Goal: Information Seeking & Learning: Learn about a topic

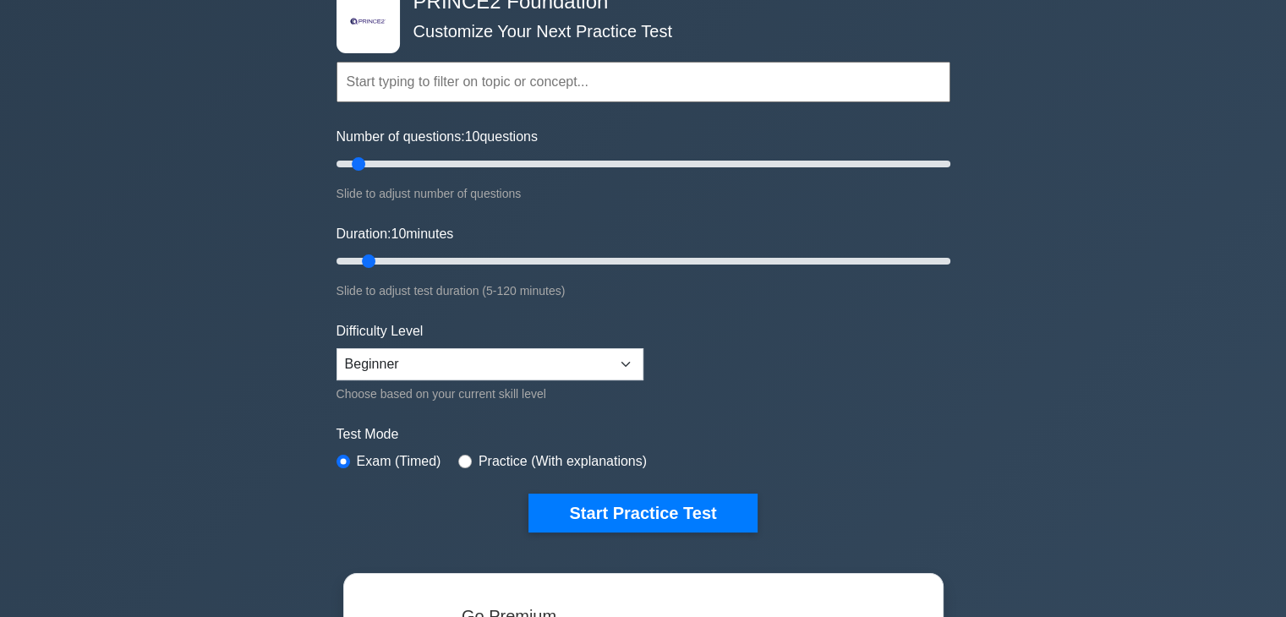
scroll to position [85, 0]
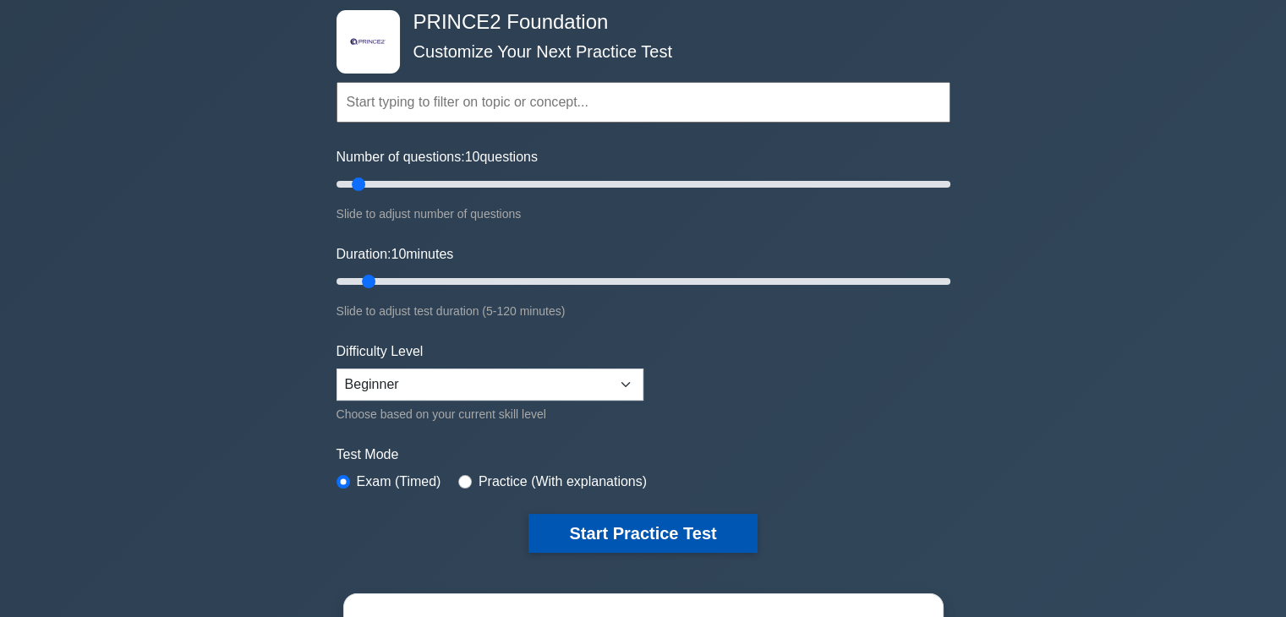
click at [708, 525] on button "Start Practice Test" at bounding box center [642, 533] width 228 height 39
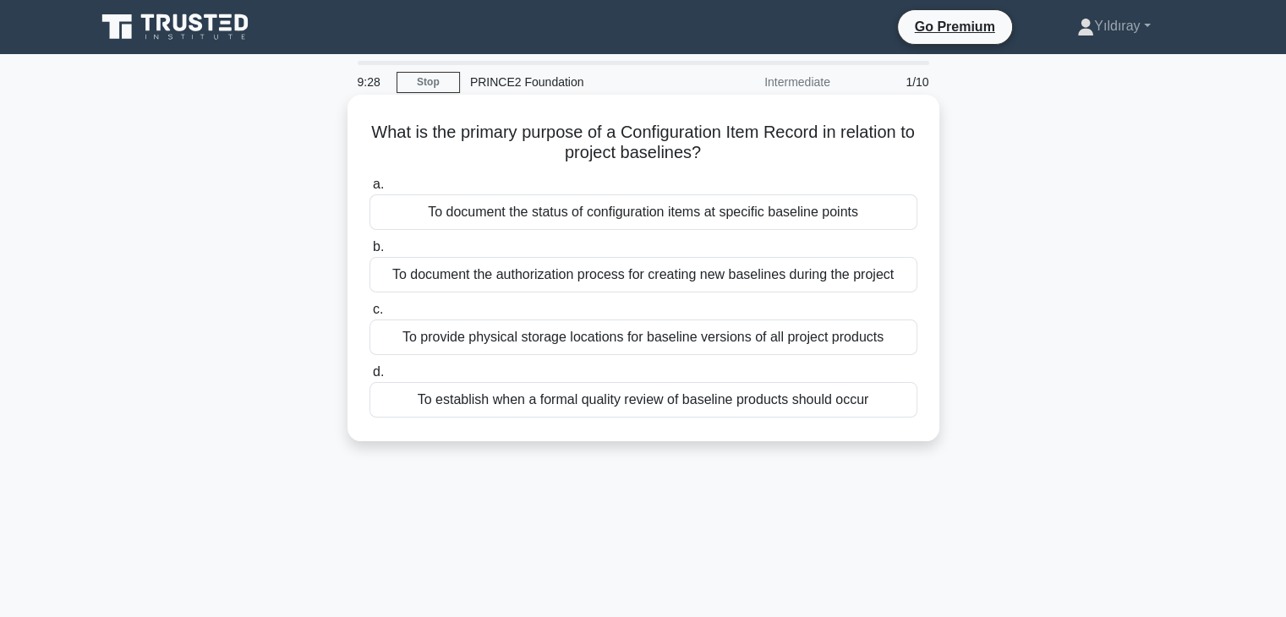
click at [808, 221] on div "To document the status of configuration items at specific baseline points" at bounding box center [643, 212] width 548 height 36
click at [369, 190] on input "a. To document the status of configuration items at specific baseline points" at bounding box center [369, 184] width 0 height 11
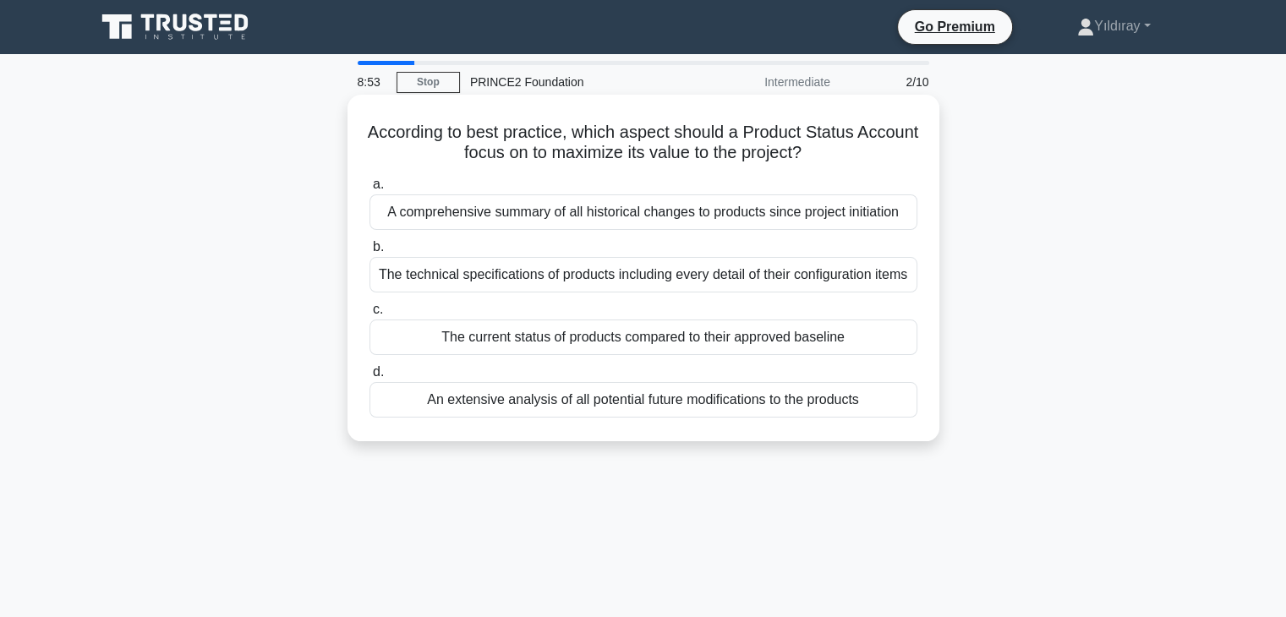
click at [560, 334] on div "The current status of products compared to their approved baseline" at bounding box center [643, 338] width 548 height 36
click at [369, 315] on input "c. The current status of products compared to their approved baseline" at bounding box center [369, 309] width 0 height 11
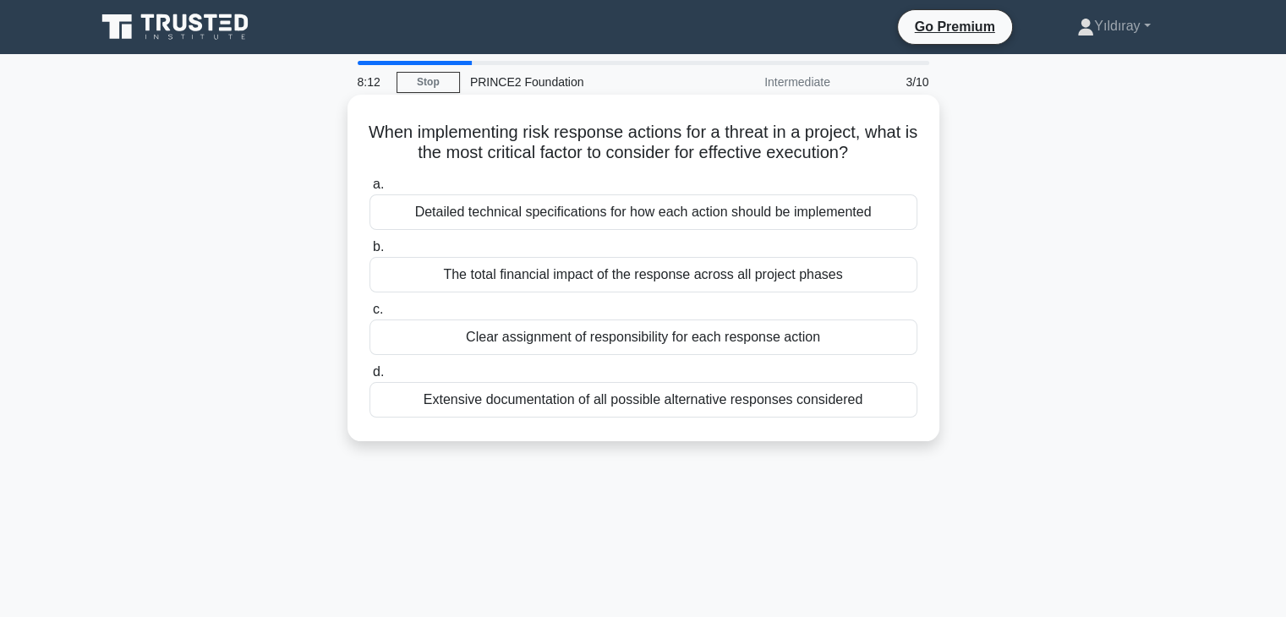
click at [779, 342] on div "Clear assignment of responsibility for each response action" at bounding box center [643, 338] width 548 height 36
click at [369, 315] on input "c. Clear assignment of responsibility for each response action" at bounding box center [369, 309] width 0 height 11
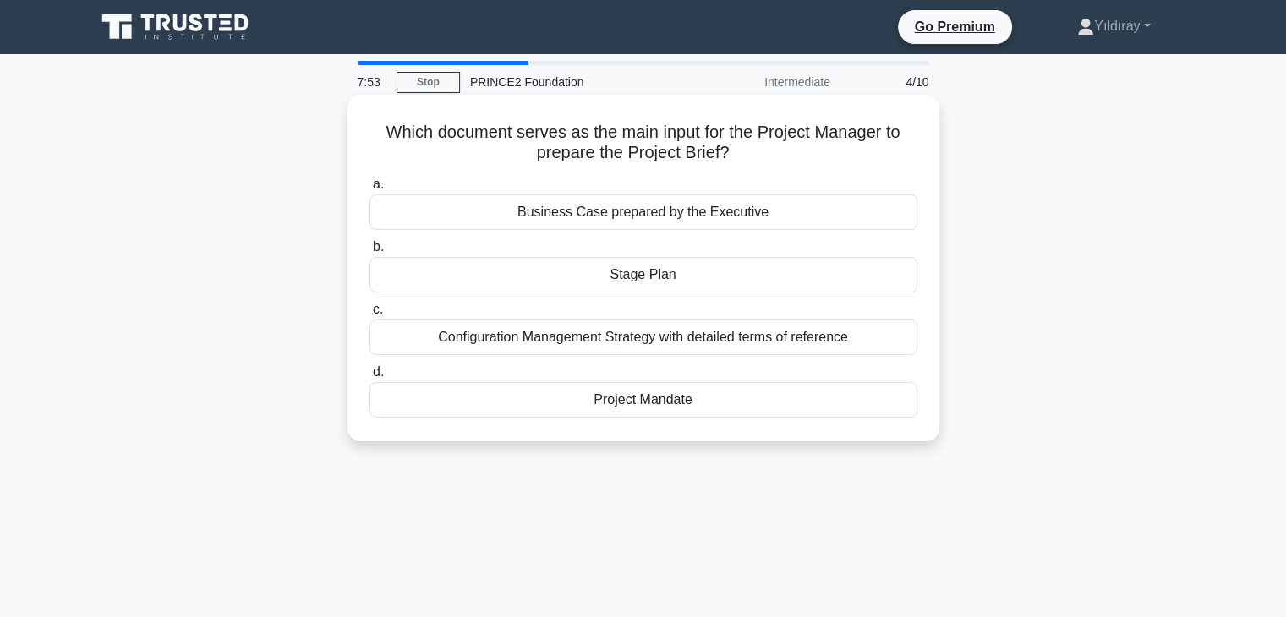
click at [637, 400] on div "Project Mandate" at bounding box center [643, 400] width 548 height 36
click at [369, 378] on input "d. Project Mandate" at bounding box center [369, 372] width 0 height 11
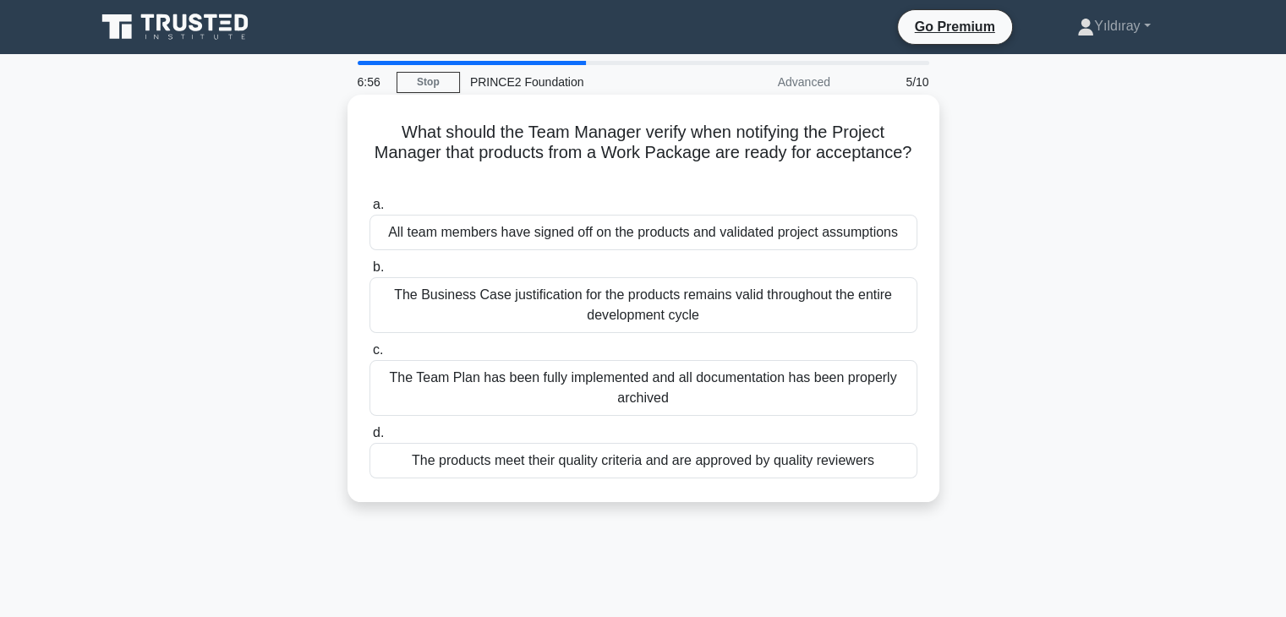
click at [827, 380] on div "The Team Plan has been fully implemented and all documentation has been properl…" at bounding box center [643, 388] width 548 height 56
click at [369, 356] on input "c. The Team Plan has been fully implemented and all documentation has been prop…" at bounding box center [369, 350] width 0 height 11
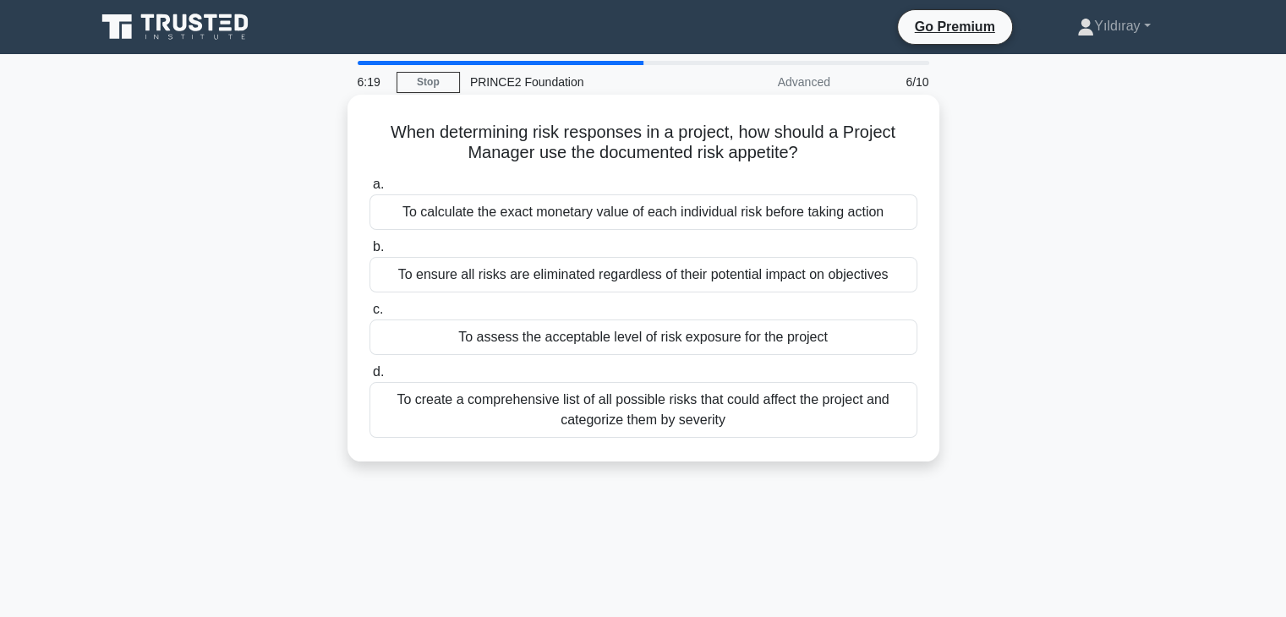
click at [807, 337] on div "To assess the acceptable level of risk exposure for the project" at bounding box center [643, 338] width 548 height 36
click at [369, 315] on input "c. To assess the acceptable level of risk exposure for the project" at bounding box center [369, 309] width 0 height 11
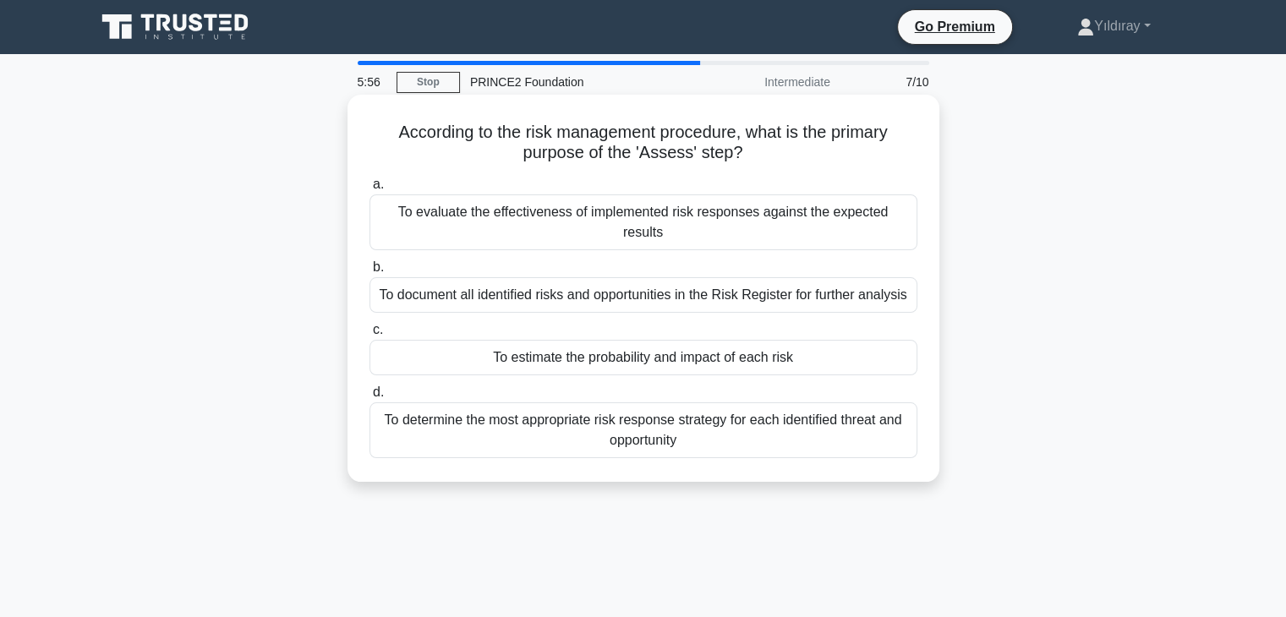
click at [674, 213] on div "To evaluate the effectiveness of implemented risk responses against the expecte…" at bounding box center [643, 222] width 548 height 56
click at [369, 190] on input "a. To evaluate the effectiveness of implemented risk responses against the expe…" at bounding box center [369, 184] width 0 height 11
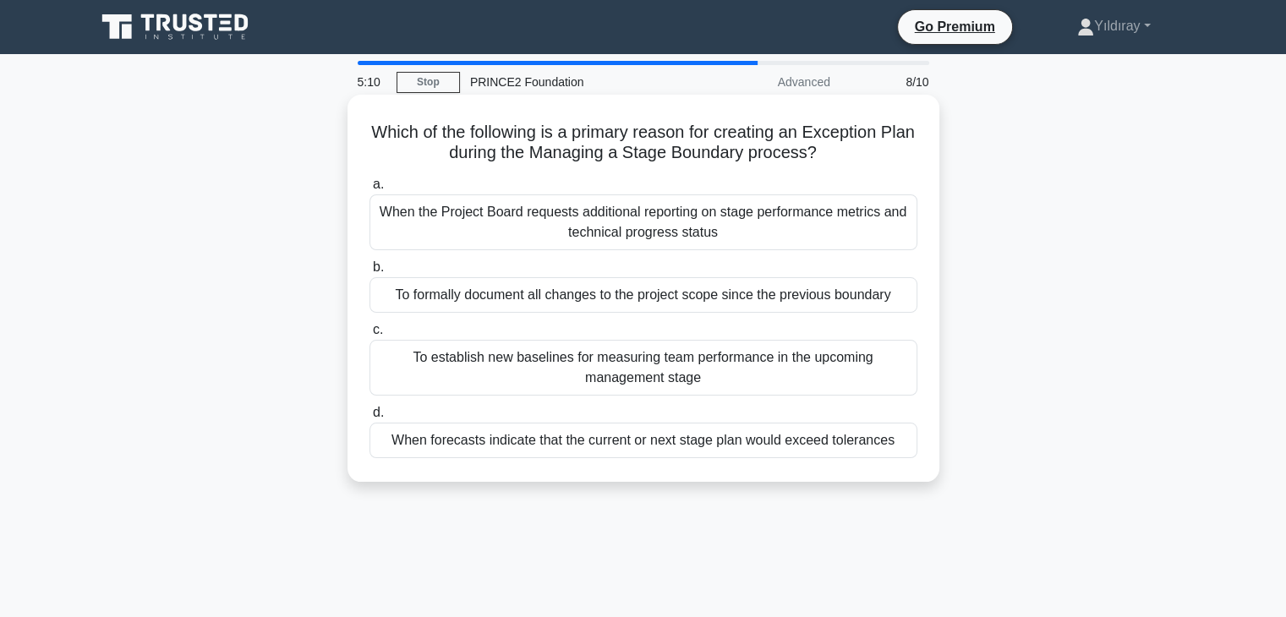
click at [817, 439] on div "When forecasts indicate that the current or next stage plan would exceed tolera…" at bounding box center [643, 441] width 548 height 36
click at [369, 418] on input "d. When forecasts indicate that the current or next stage plan would exceed tol…" at bounding box center [369, 412] width 0 height 11
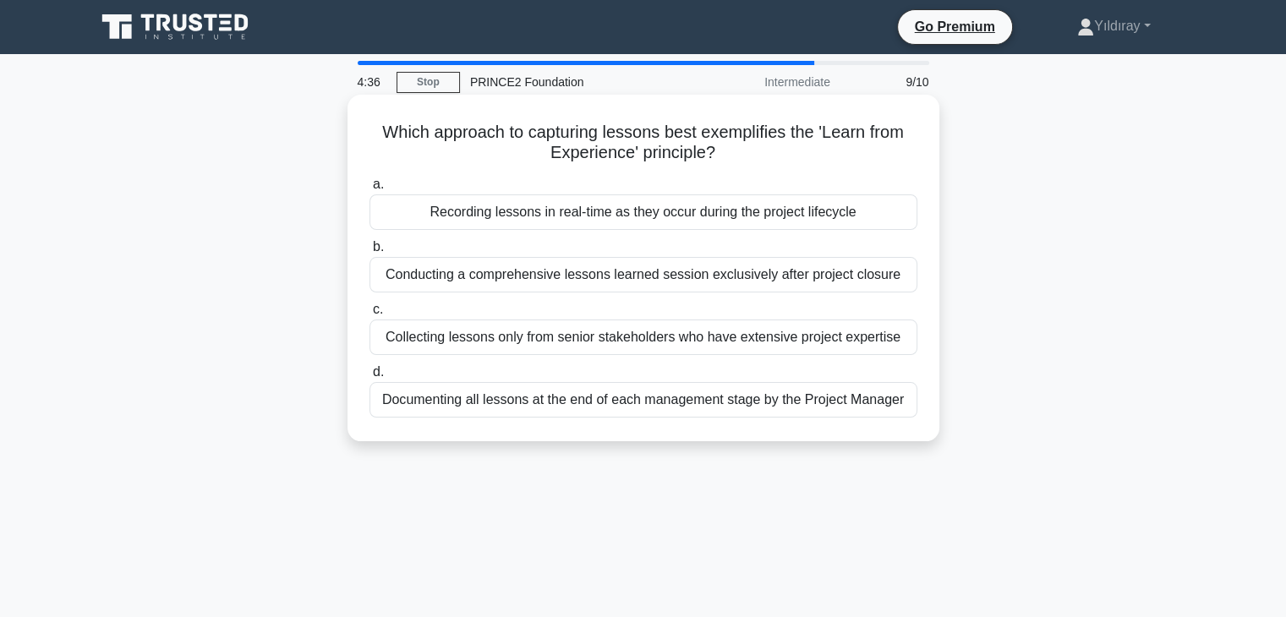
click at [867, 400] on div "Documenting all lessons at the end of each management stage by the Project Mana…" at bounding box center [643, 400] width 548 height 36
click at [369, 378] on input "d. Documenting all lessons at the end of each management stage by the Project M…" at bounding box center [369, 372] width 0 height 11
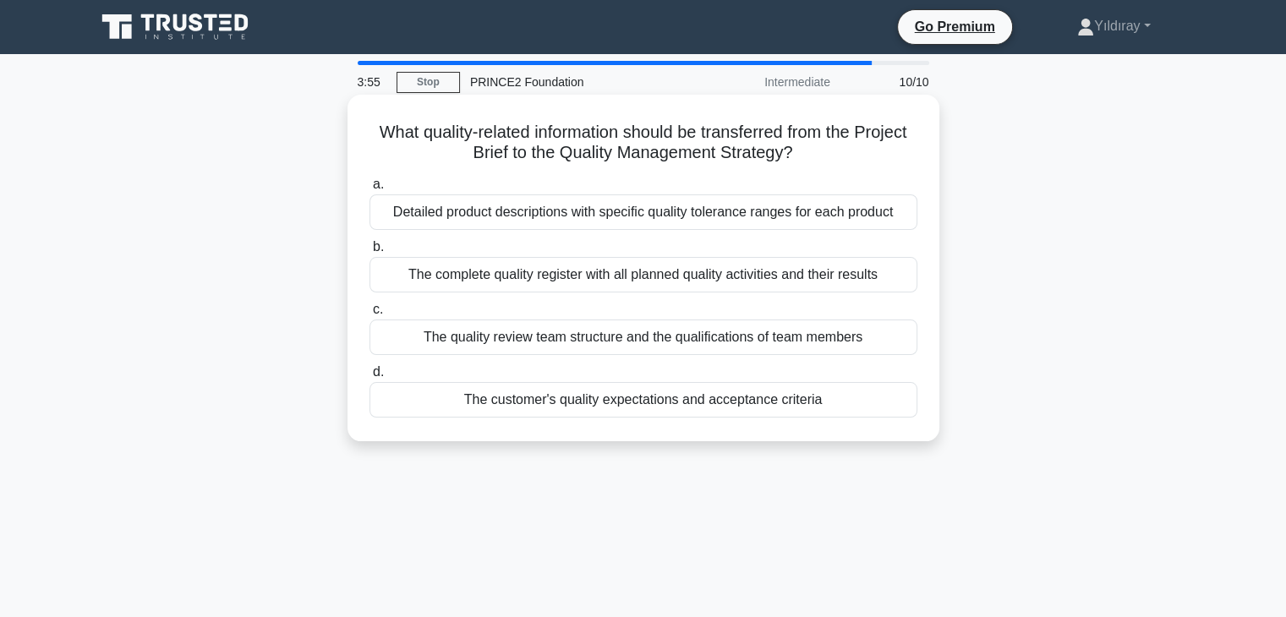
click at [700, 407] on div "The customer's quality expectations and acceptance criteria" at bounding box center [643, 400] width 548 height 36
click at [369, 378] on input "d. The customer's quality expectations and acceptance criteria" at bounding box center [369, 372] width 0 height 11
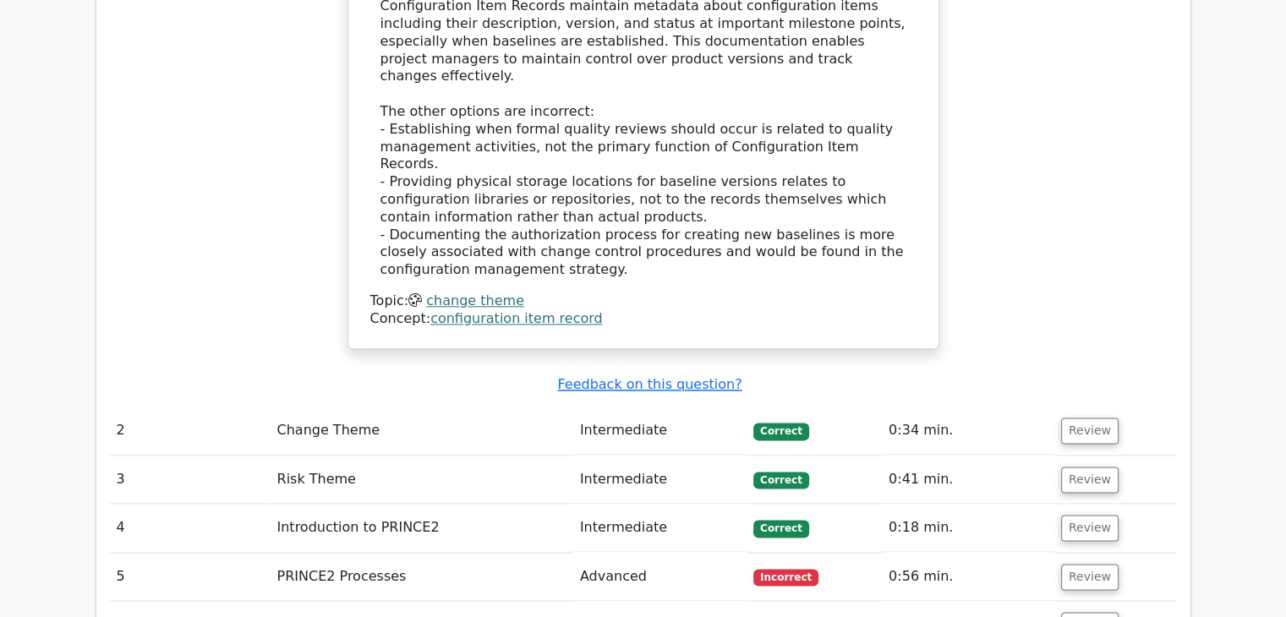
scroll to position [2029, 0]
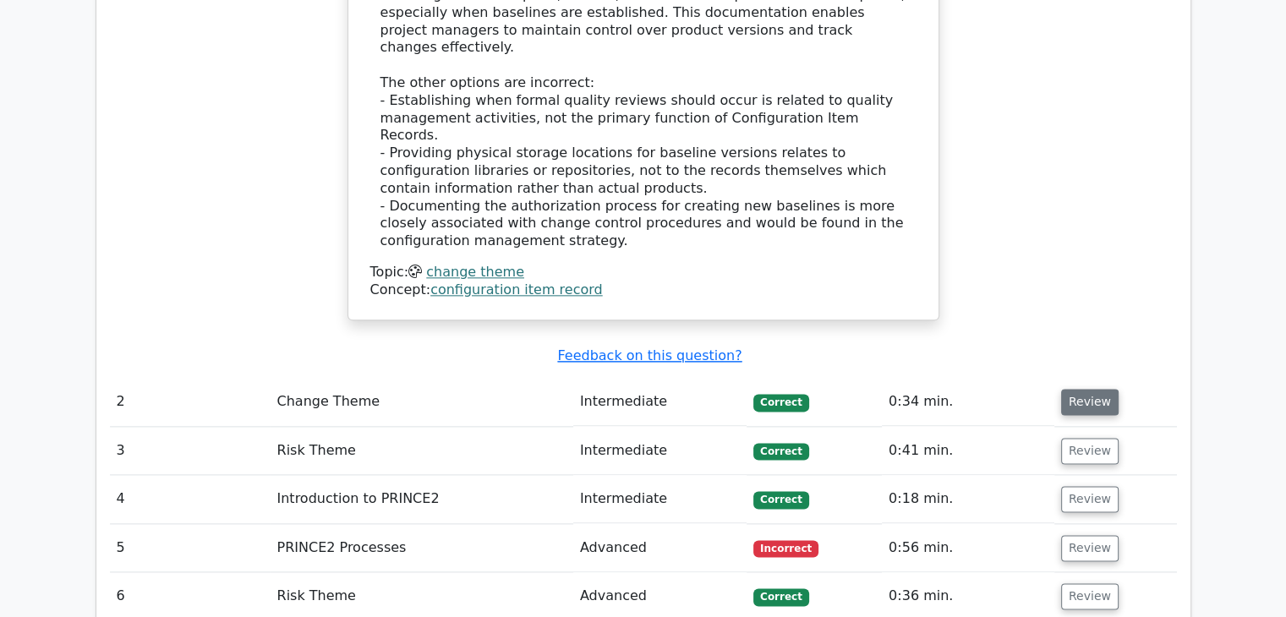
click at [1096, 389] on button "Review" at bounding box center [1089, 402] width 57 height 26
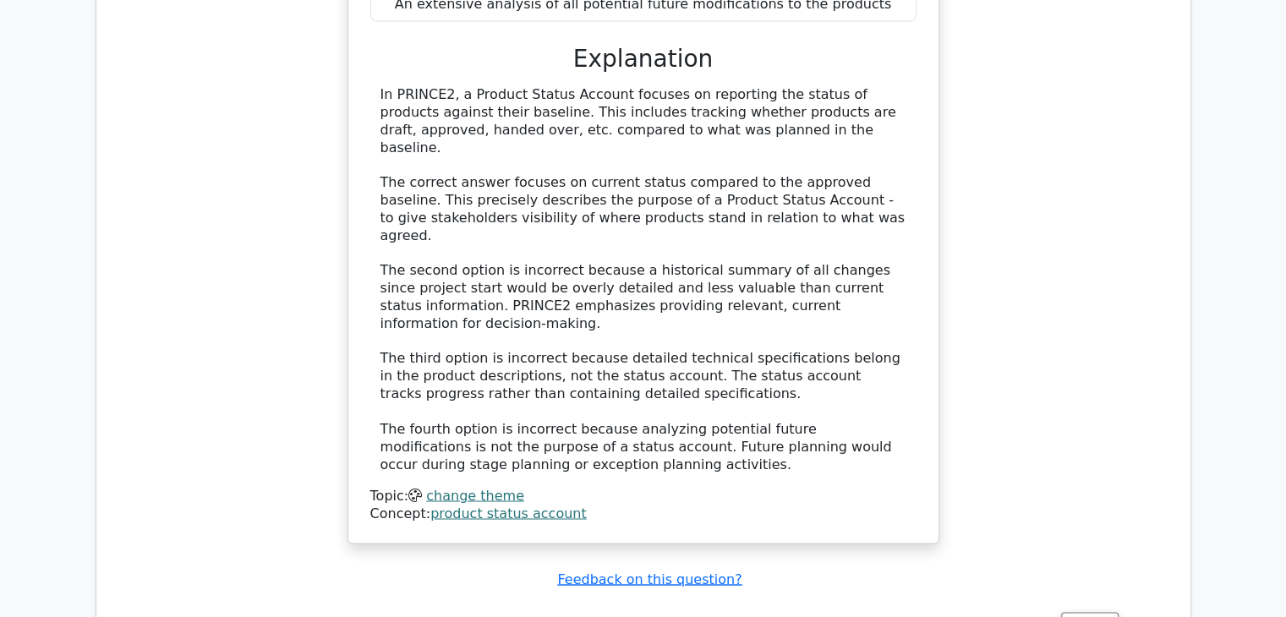
scroll to position [2789, 0]
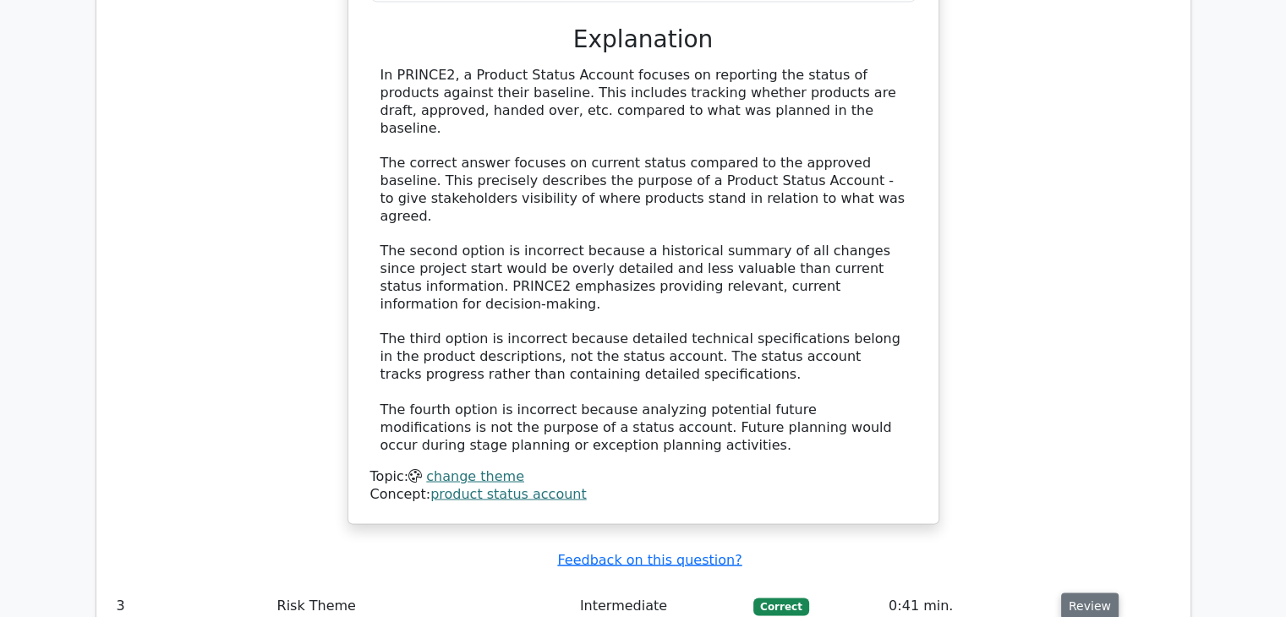
click at [1078, 593] on button "Review" at bounding box center [1089, 606] width 57 height 26
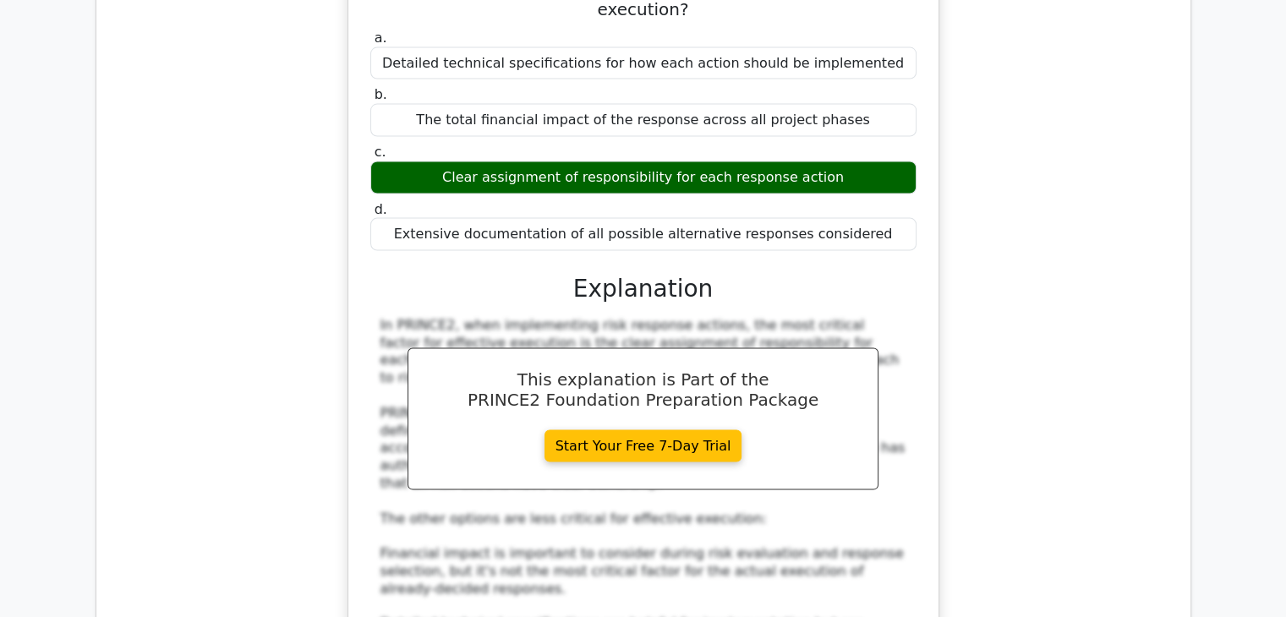
scroll to position [3719, 0]
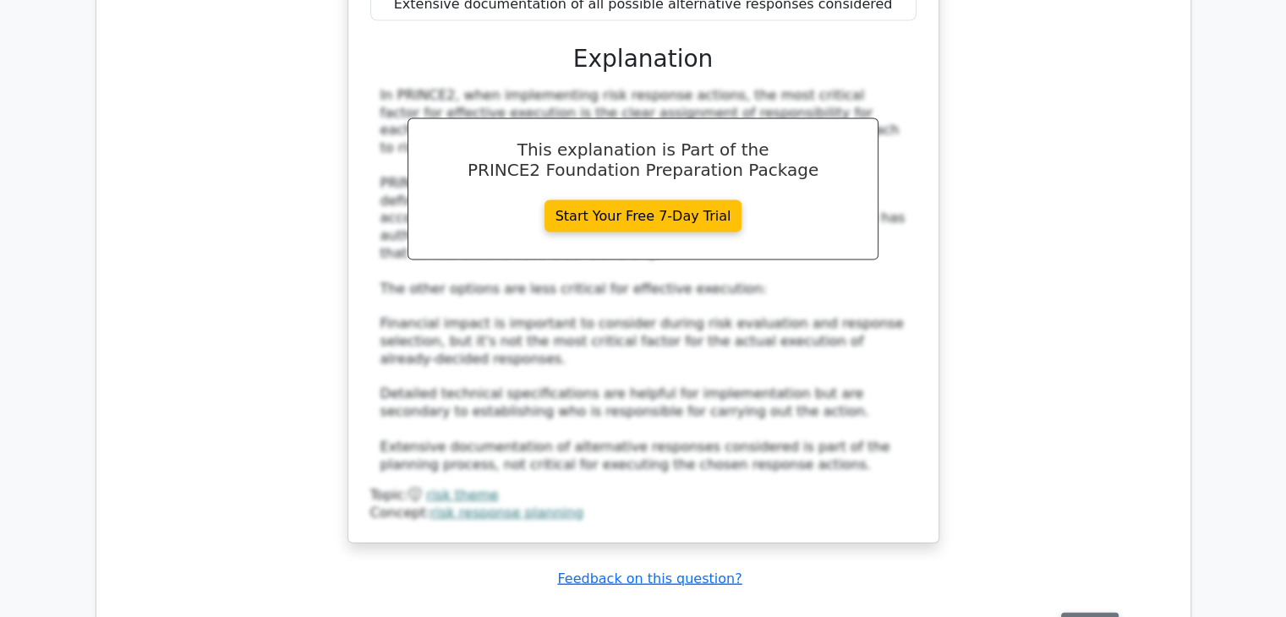
click at [1095, 613] on button "Review" at bounding box center [1089, 626] width 57 height 26
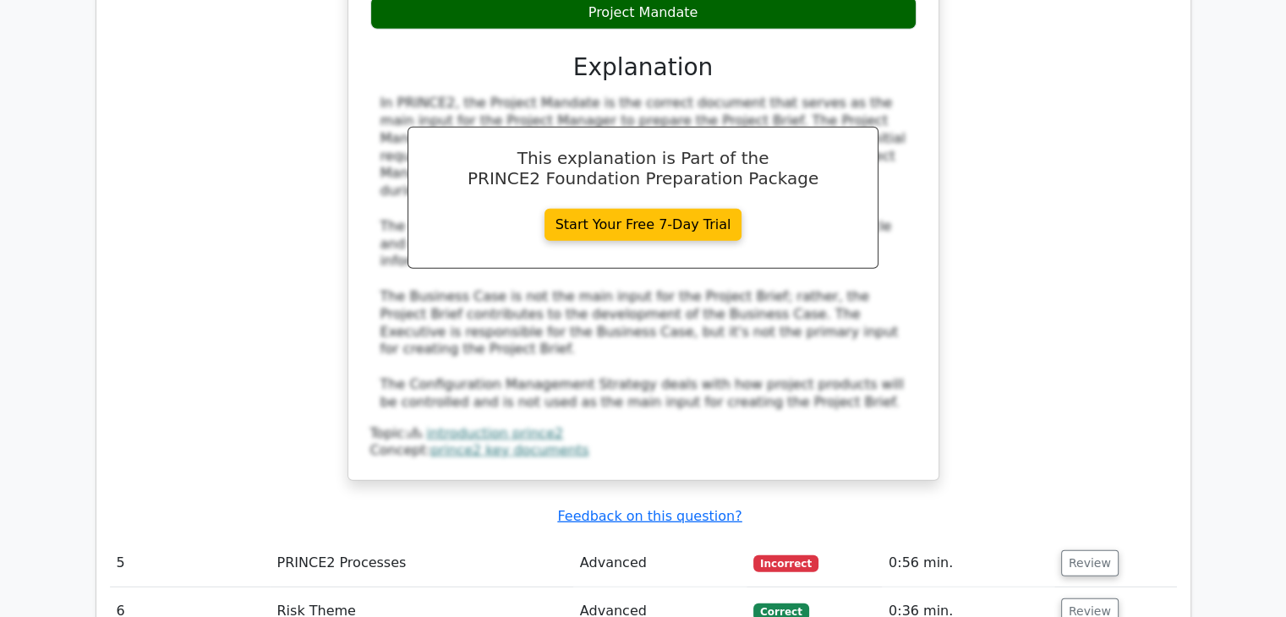
scroll to position [4649, 0]
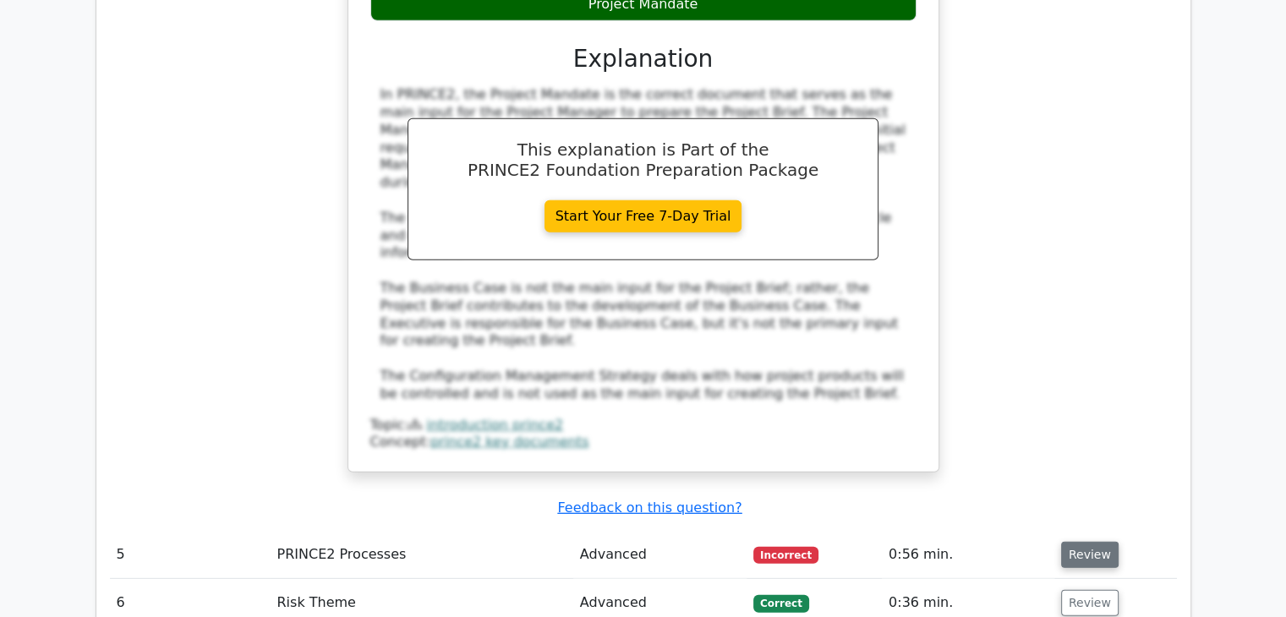
click at [1078, 542] on button "Review" at bounding box center [1089, 555] width 57 height 26
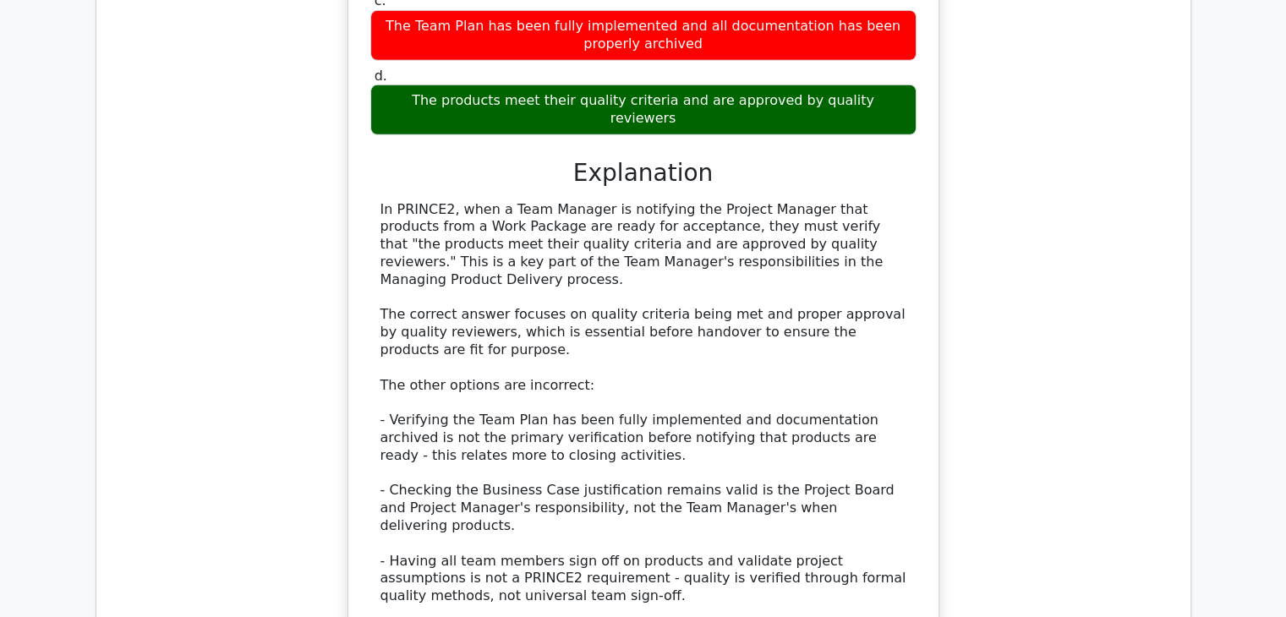
scroll to position [5494, 0]
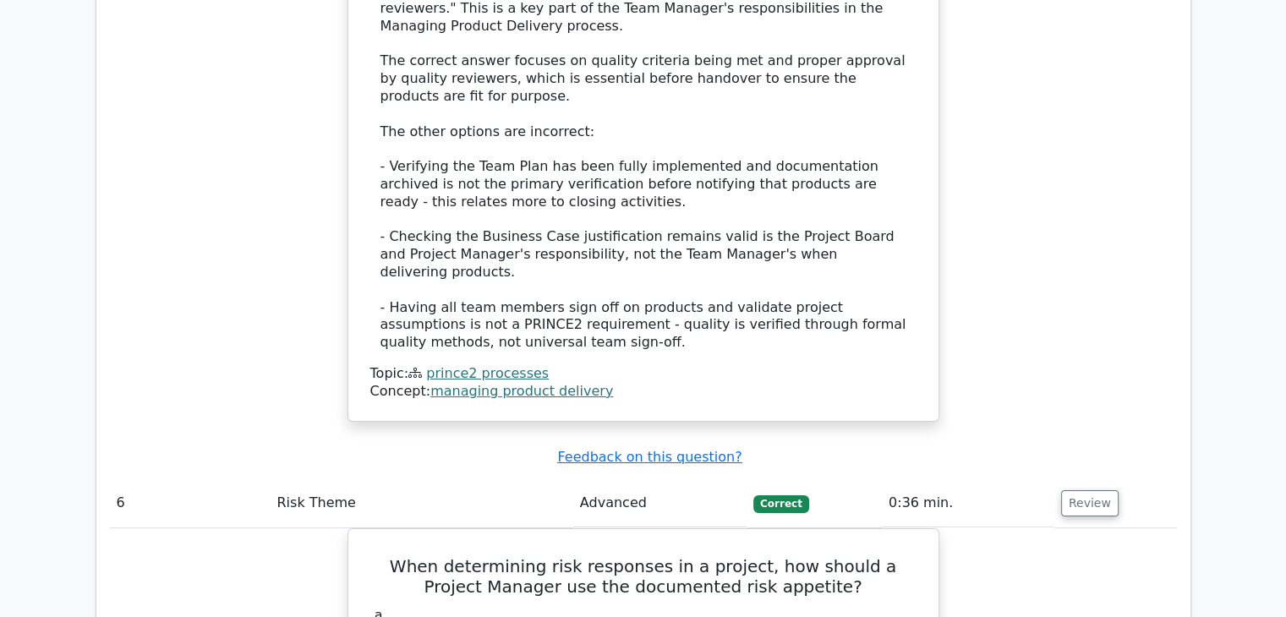
scroll to position [5748, 0]
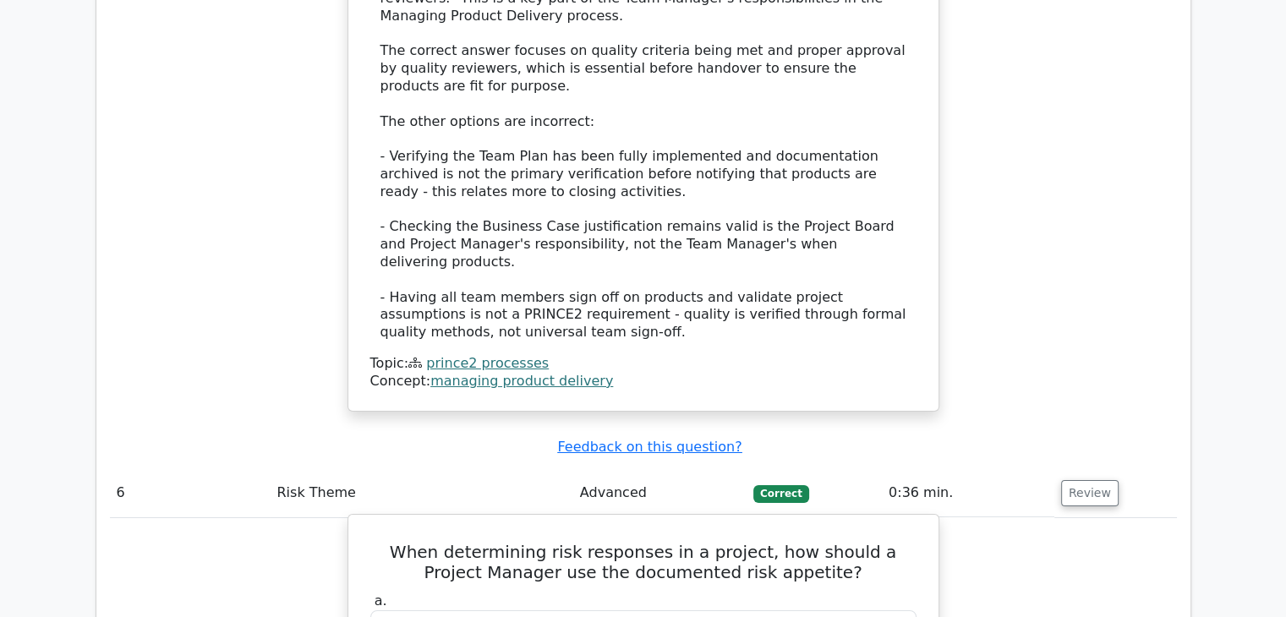
drag, startPoint x: 461, startPoint y: 294, endPoint x: 832, endPoint y: 294, distance: 371.1
drag, startPoint x: 456, startPoint y: 297, endPoint x: 844, endPoint y: 304, distance: 388.1
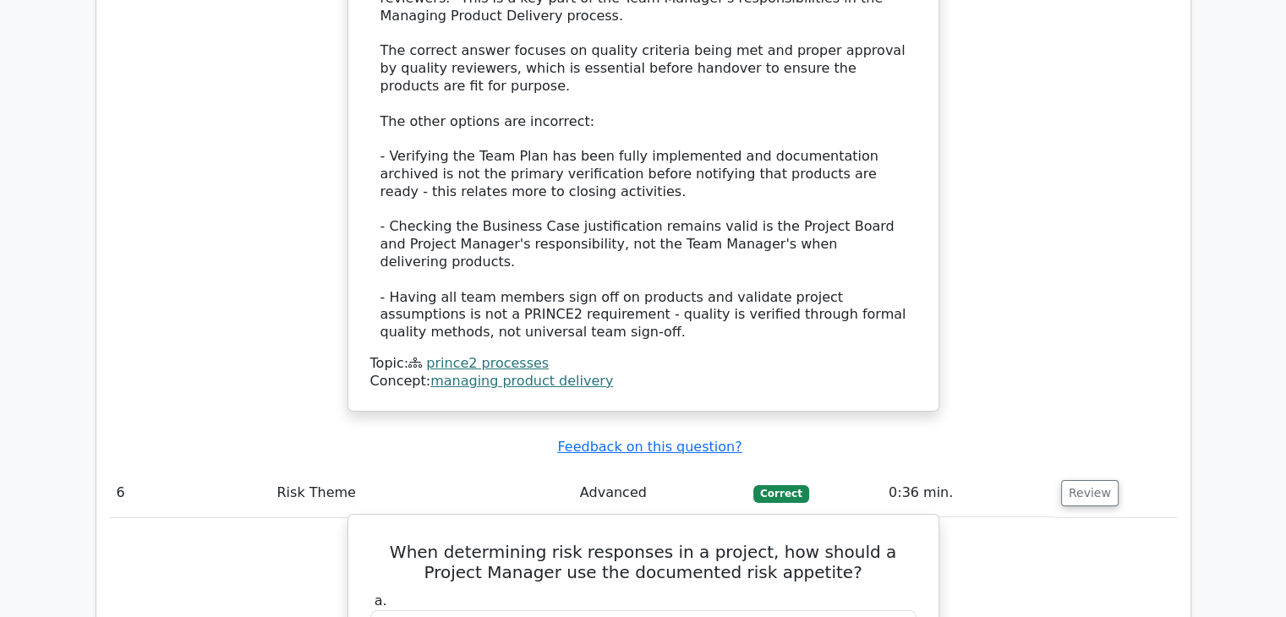
copy div "To assess the acceptable level of risk exposure for the project"
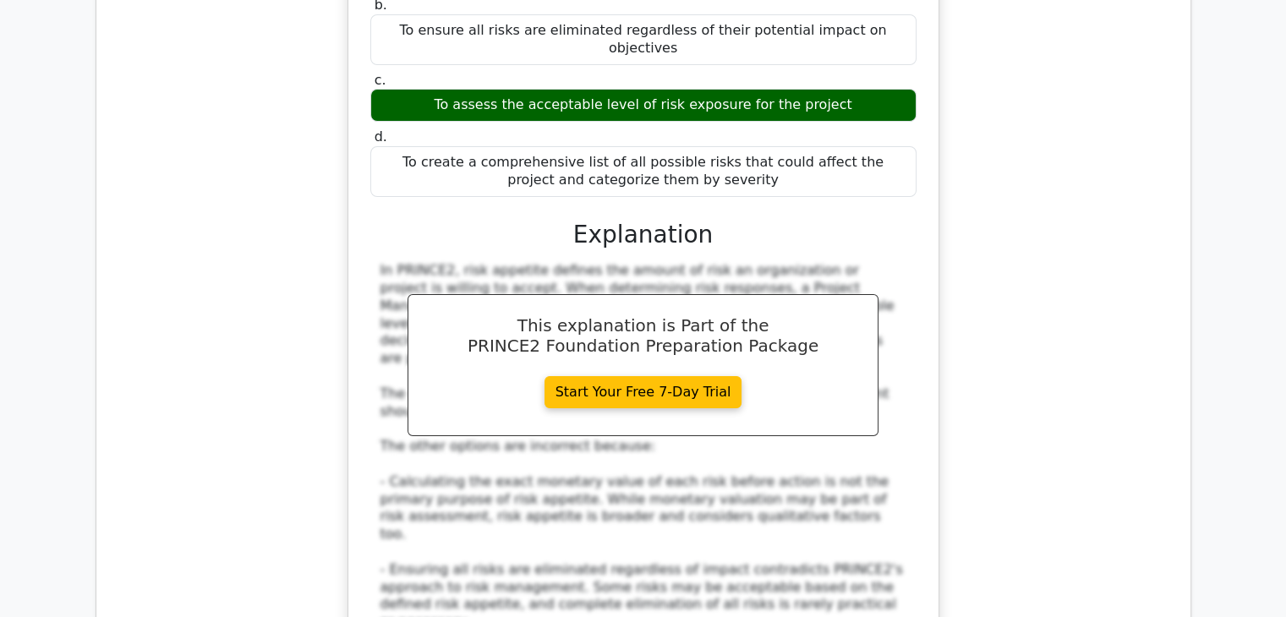
scroll to position [6424, 0]
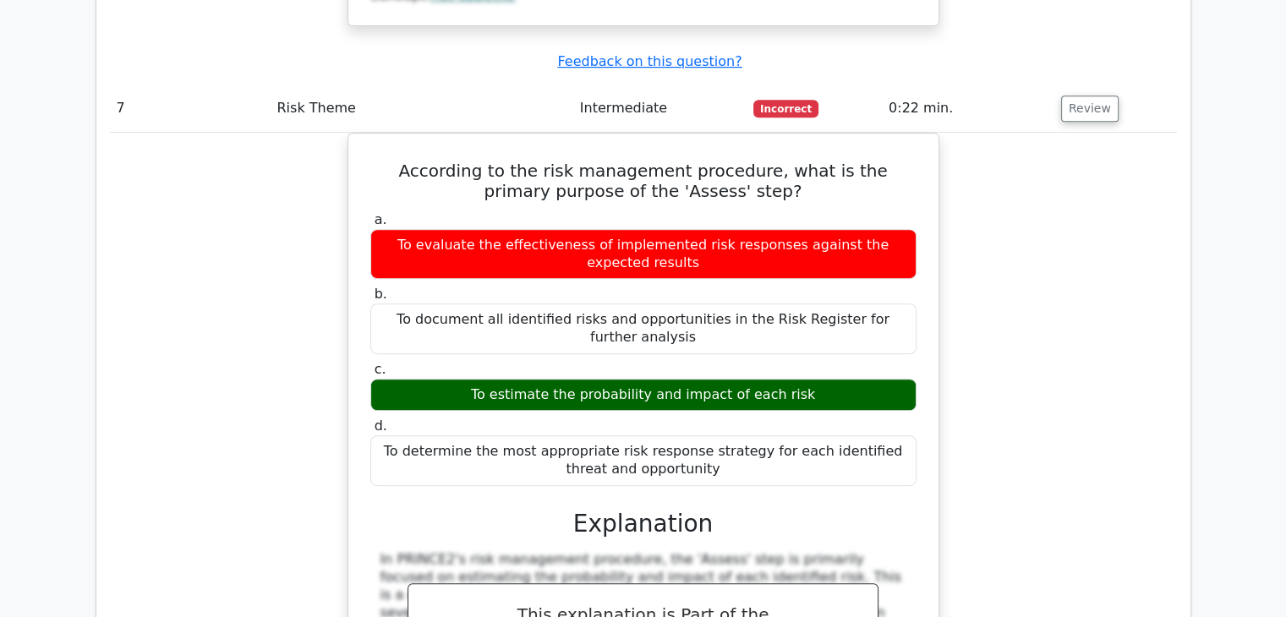
scroll to position [7185, 0]
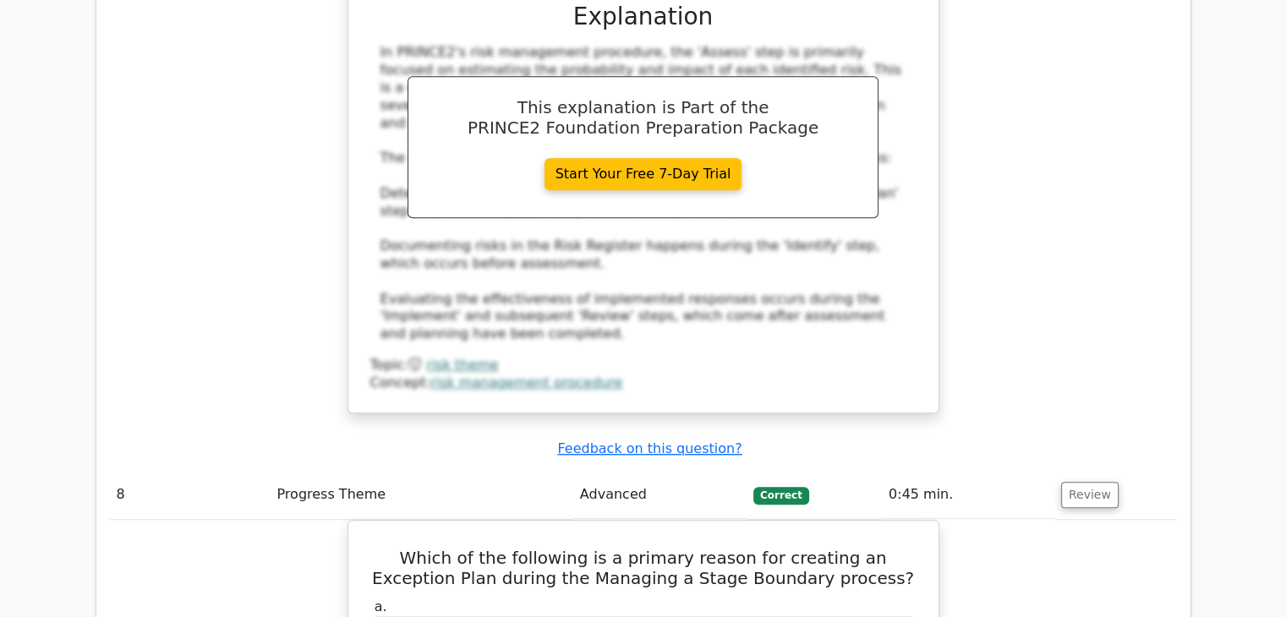
scroll to position [7692, 0]
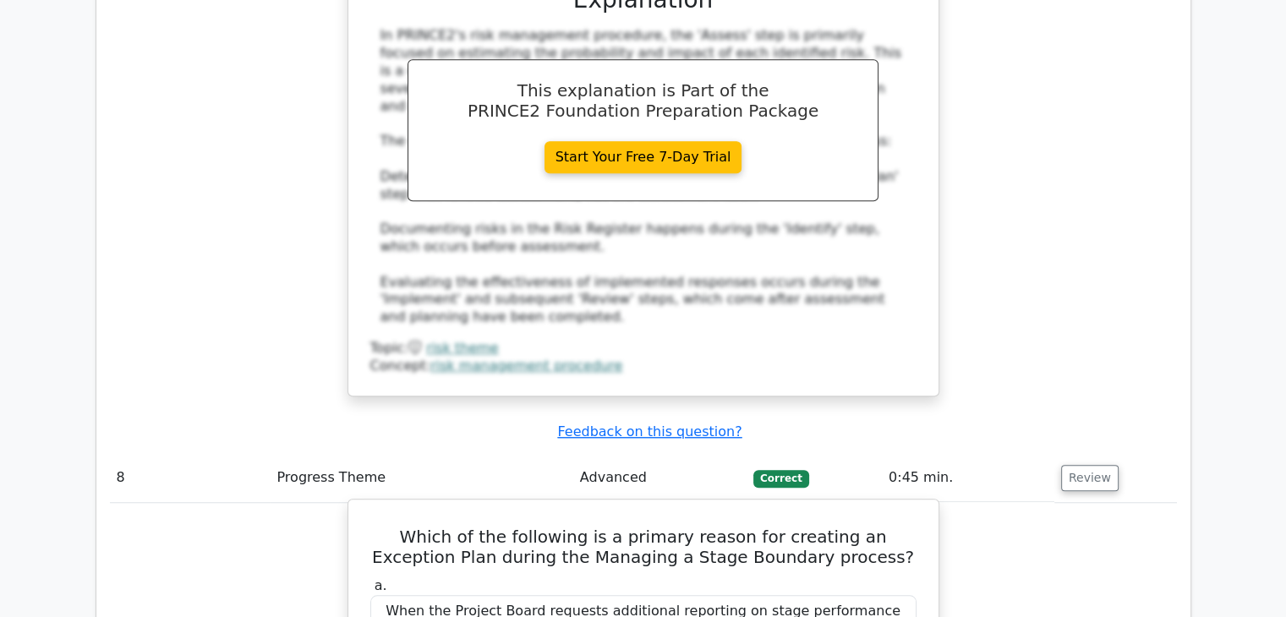
drag, startPoint x: 771, startPoint y: 347, endPoint x: 830, endPoint y: 382, distance: 69.0
copy div "This happens during the Managing a Stage Boundary process when the Project Mana…"
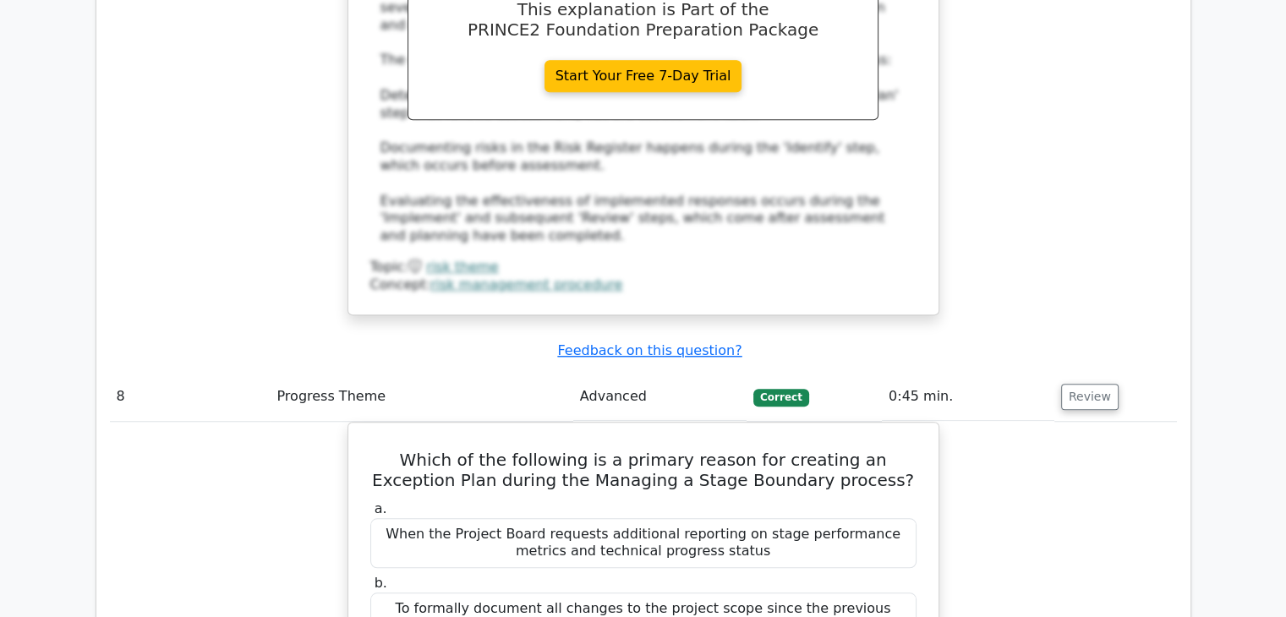
scroll to position [8030, 0]
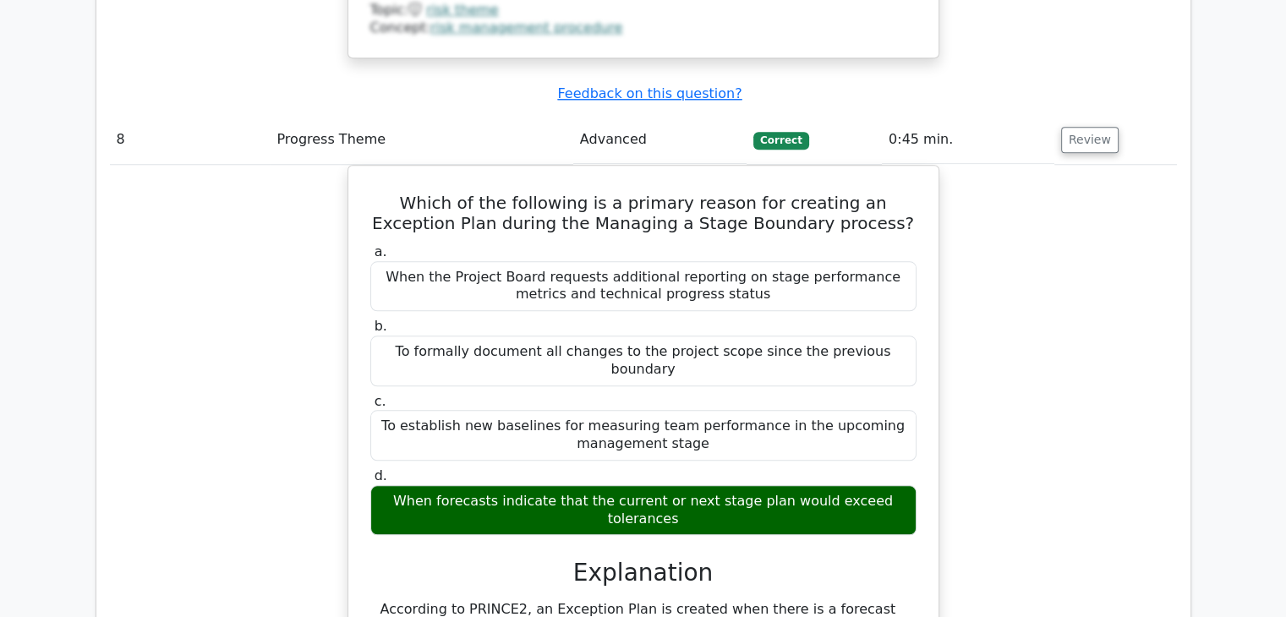
click at [1008, 262] on div "Which of the following is a primary reason for creating an Exception Plan durin…" at bounding box center [643, 621] width 1067 height 913
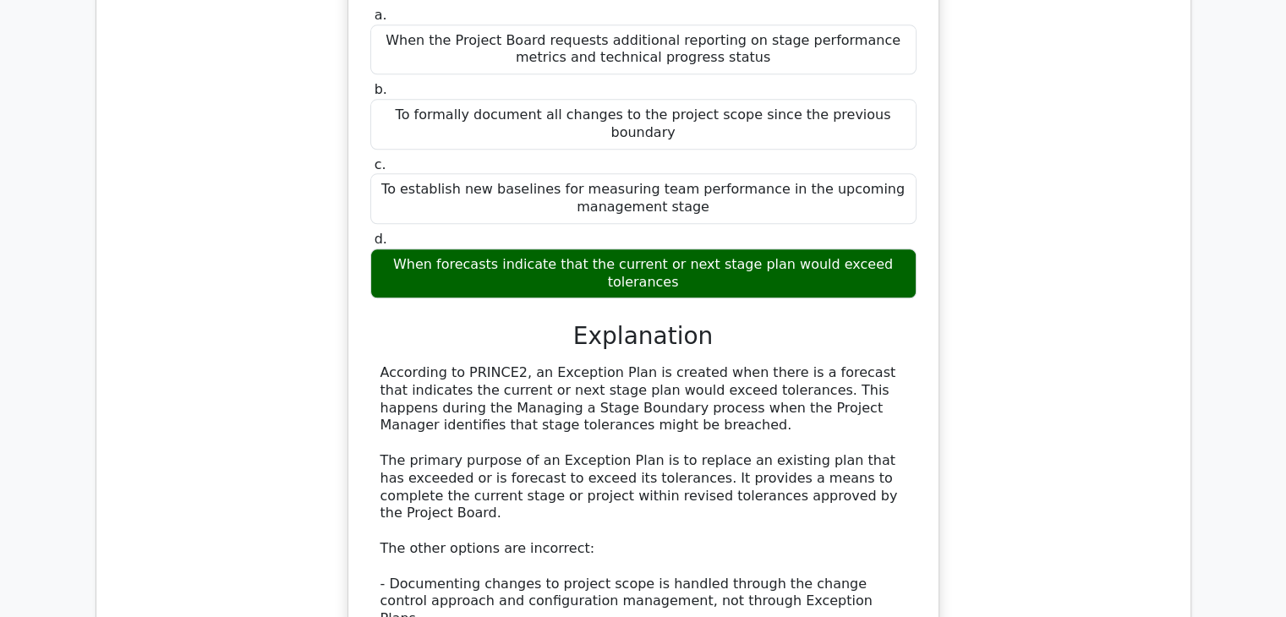
scroll to position [8284, 0]
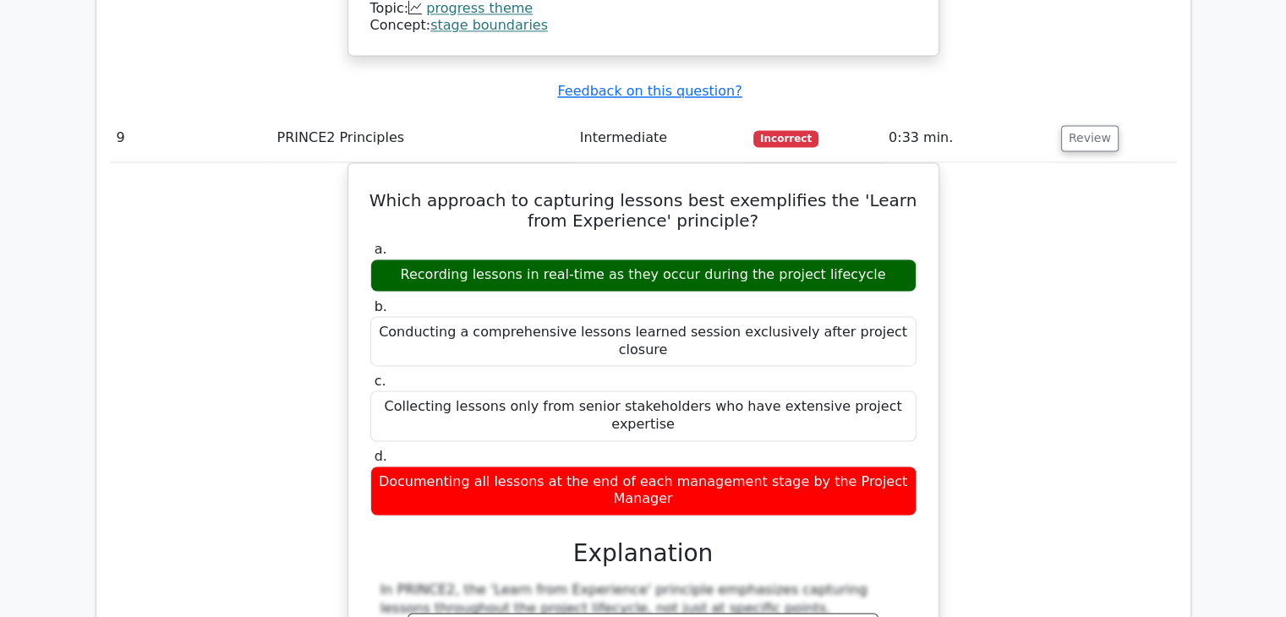
scroll to position [9045, 0]
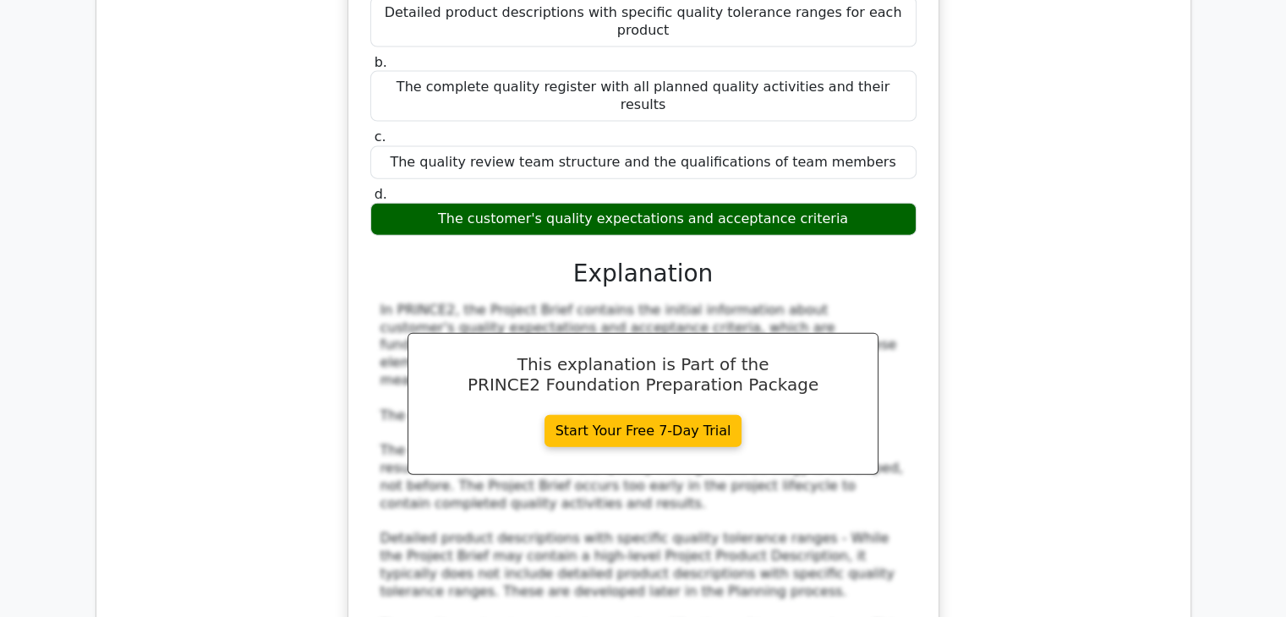
scroll to position [10424, 0]
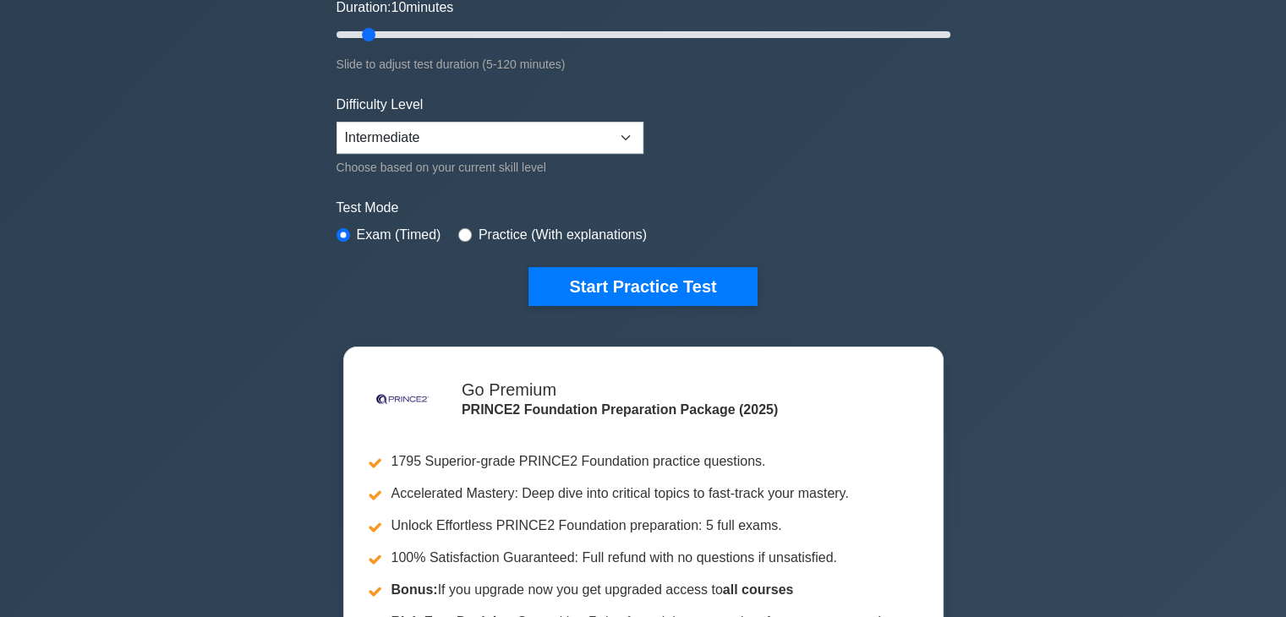
scroll to position [254, 0]
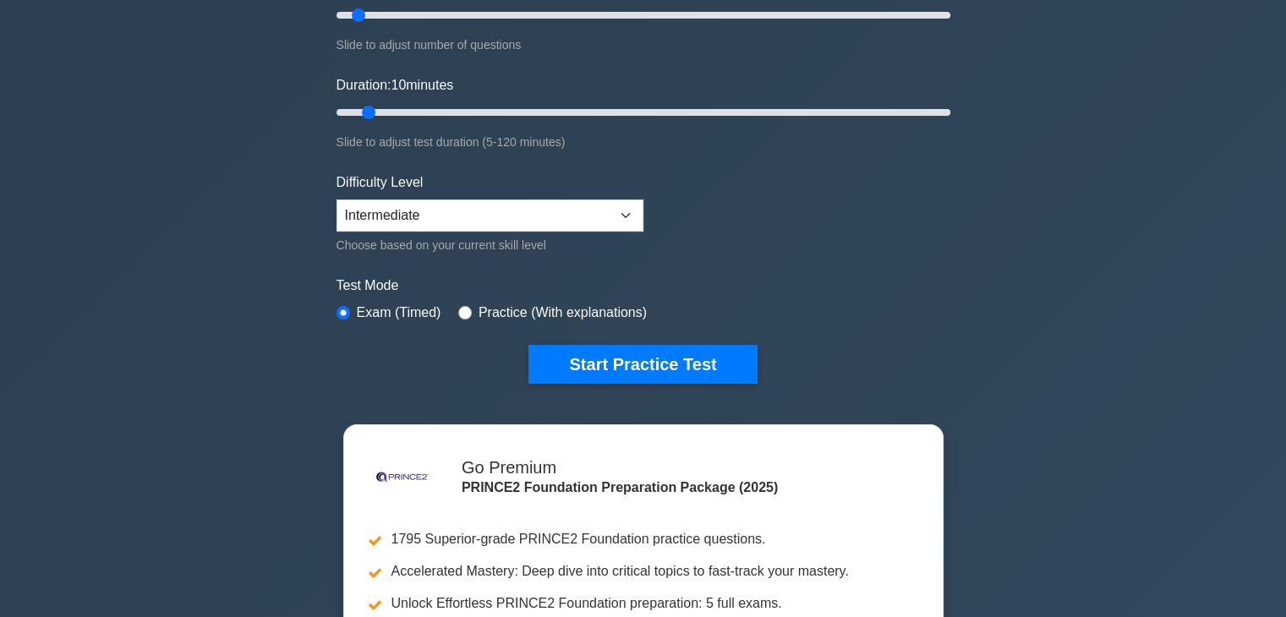
drag, startPoint x: 683, startPoint y: 365, endPoint x: 998, endPoint y: 339, distance: 316.4
click at [683, 366] on button "Start Practice Test" at bounding box center [642, 364] width 228 height 39
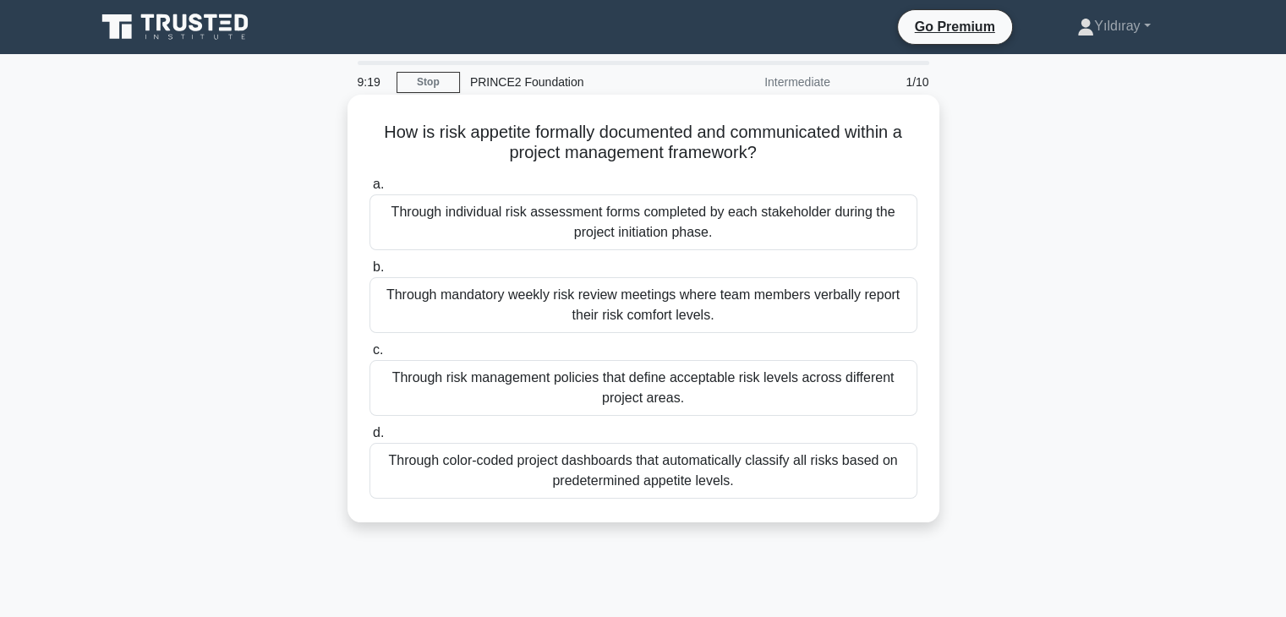
click at [764, 396] on div "Through risk management policies that define acceptable risk levels across diff…" at bounding box center [643, 388] width 548 height 56
click at [369, 356] on input "c. Through risk management policies that define acceptable risk levels across d…" at bounding box center [369, 350] width 0 height 11
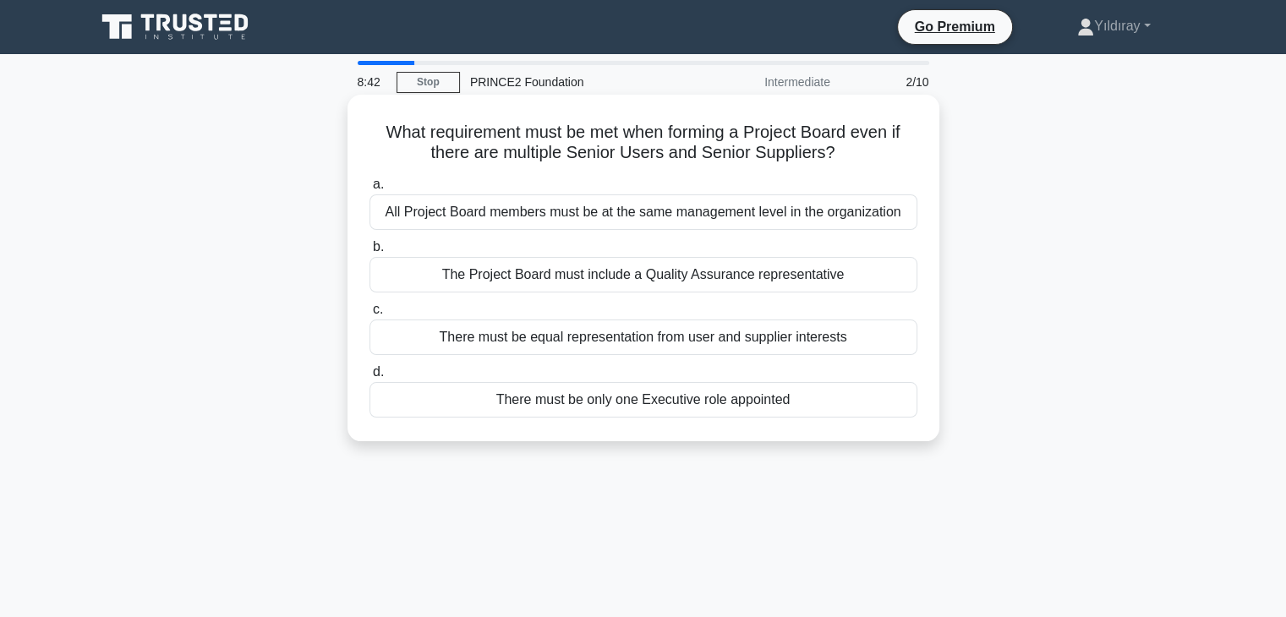
click at [755, 403] on div "There must be only one Executive role appointed" at bounding box center [643, 400] width 548 height 36
click at [369, 378] on input "d. There must be only one Executive role appointed" at bounding box center [369, 372] width 0 height 11
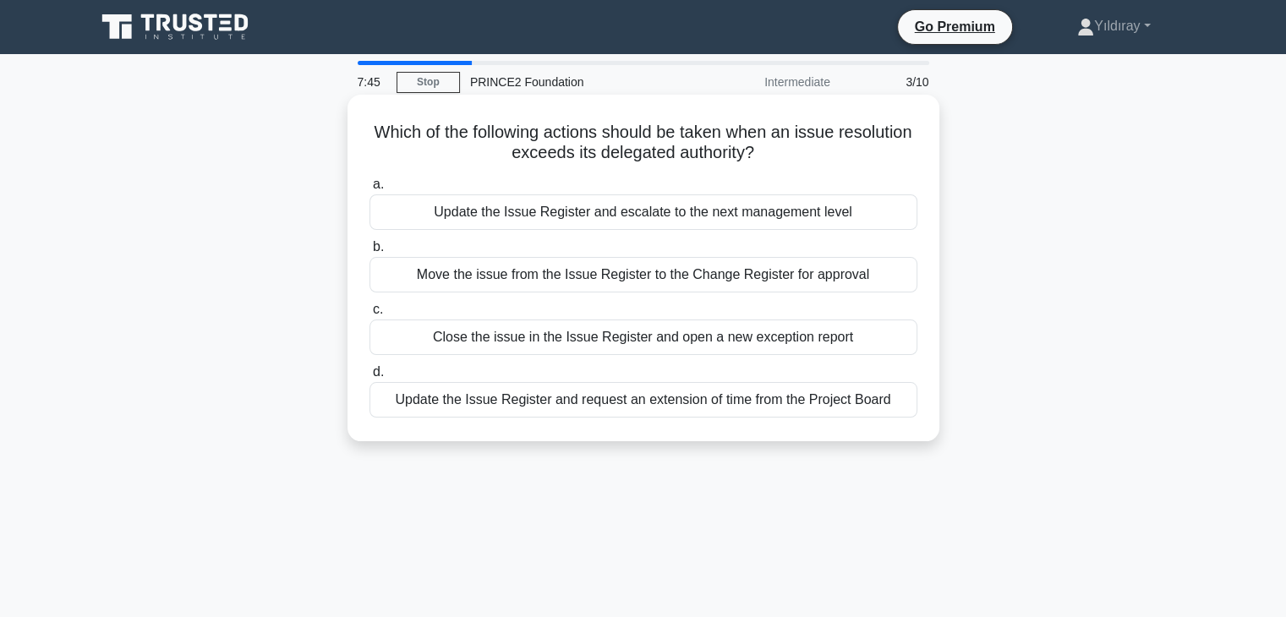
click at [774, 217] on div "Update the Issue Register and escalate to the next management level" at bounding box center [643, 212] width 548 height 36
click at [369, 190] on input "a. Update the Issue Register and escalate to the next management level" at bounding box center [369, 184] width 0 height 11
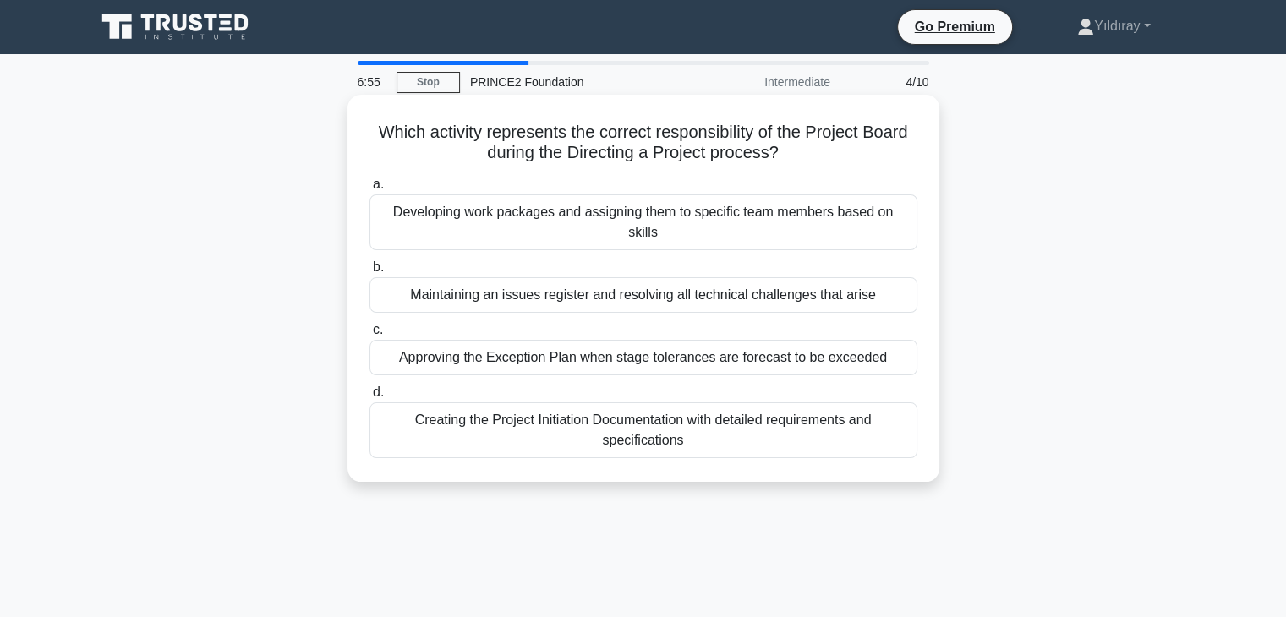
click at [740, 340] on div "Approving the Exception Plan when stage tolerances are forecast to be exceeded" at bounding box center [643, 358] width 548 height 36
click at [369, 336] on input "c. Approving the Exception Plan when stage tolerances are forecast to be exceed…" at bounding box center [369, 330] width 0 height 11
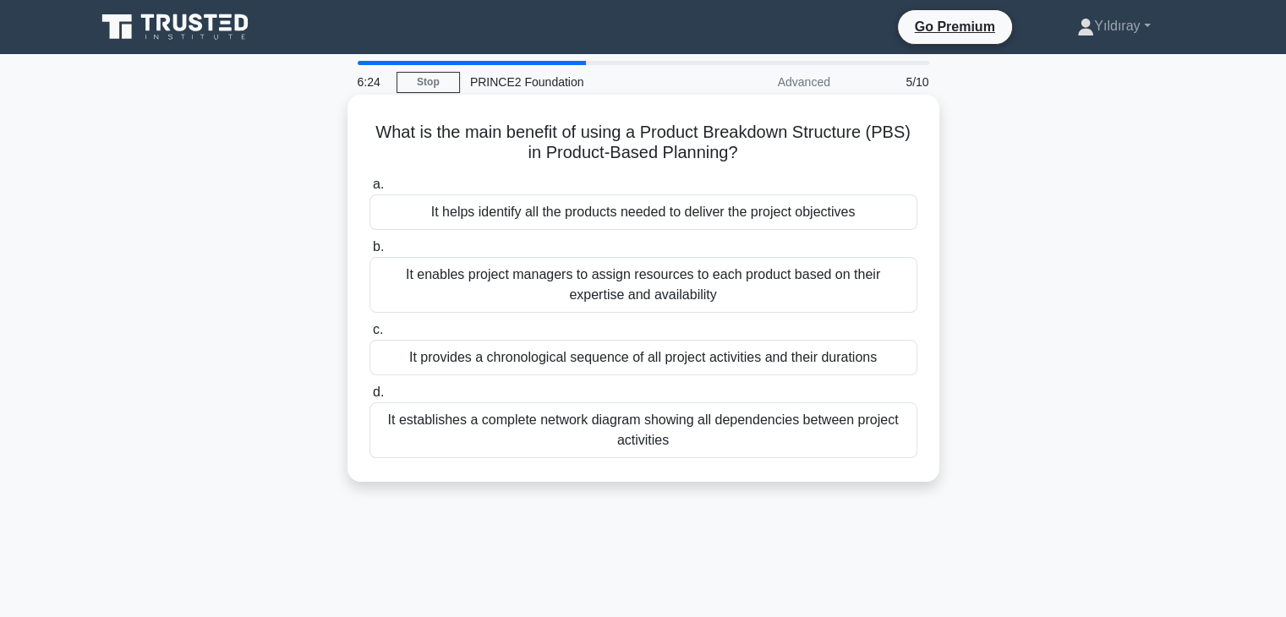
click at [729, 437] on div "It establishes a complete network diagram showing all dependencies between proj…" at bounding box center [643, 430] width 548 height 56
click at [369, 398] on input "d. It establishes a complete network diagram showing all dependencies between p…" at bounding box center [369, 392] width 0 height 11
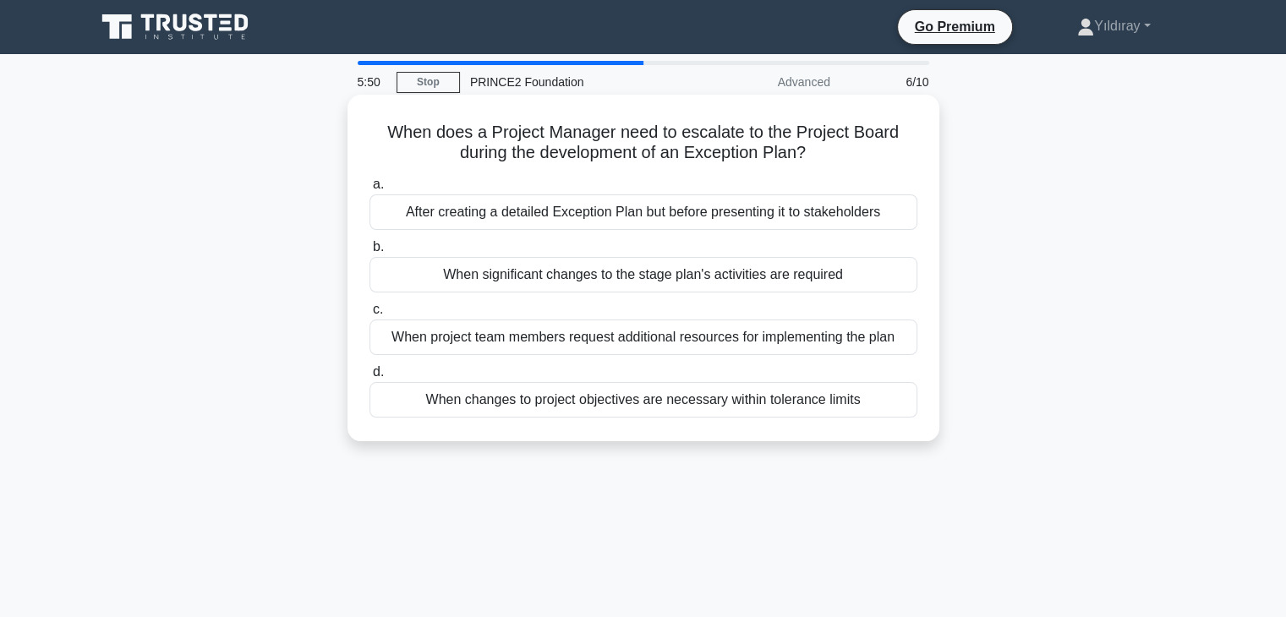
click at [703, 281] on div "When significant changes to the stage plan's activities are required" at bounding box center [643, 275] width 548 height 36
click at [369, 253] on input "b. When significant changes to the stage plan's activities are required" at bounding box center [369, 247] width 0 height 11
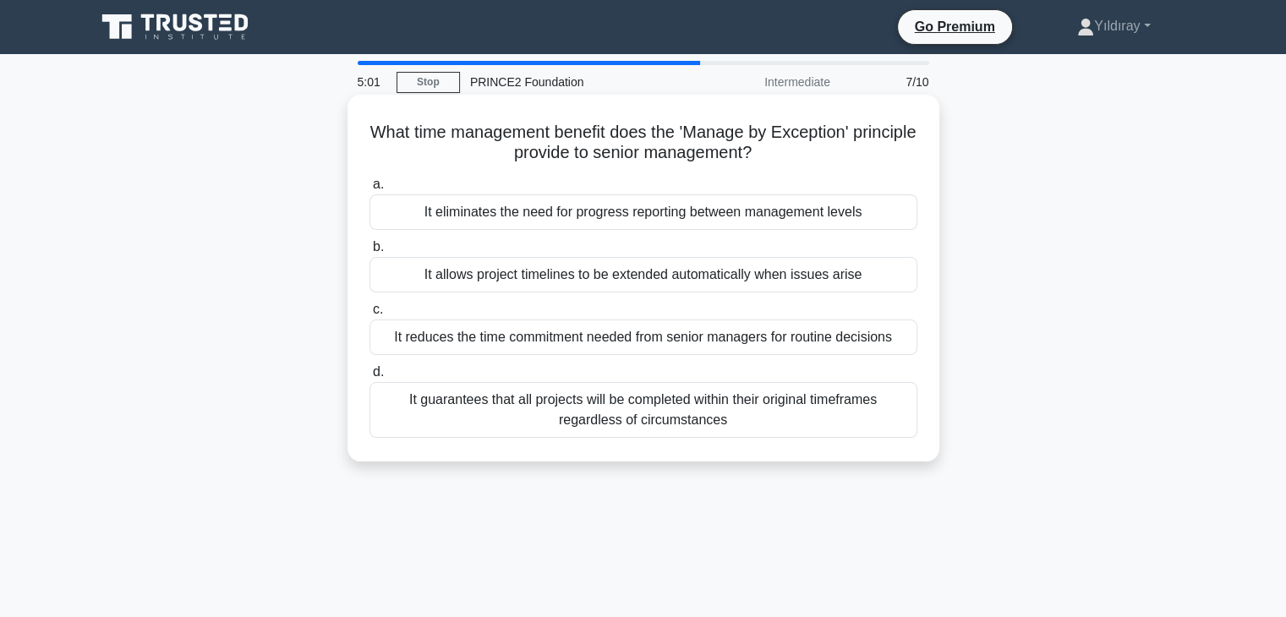
click at [797, 274] on div "It allows project timelines to be extended automatically when issues arise" at bounding box center [643, 275] width 548 height 36
click at [369, 253] on input "b. It allows project timelines to be extended automatically when issues arise" at bounding box center [369, 247] width 0 height 11
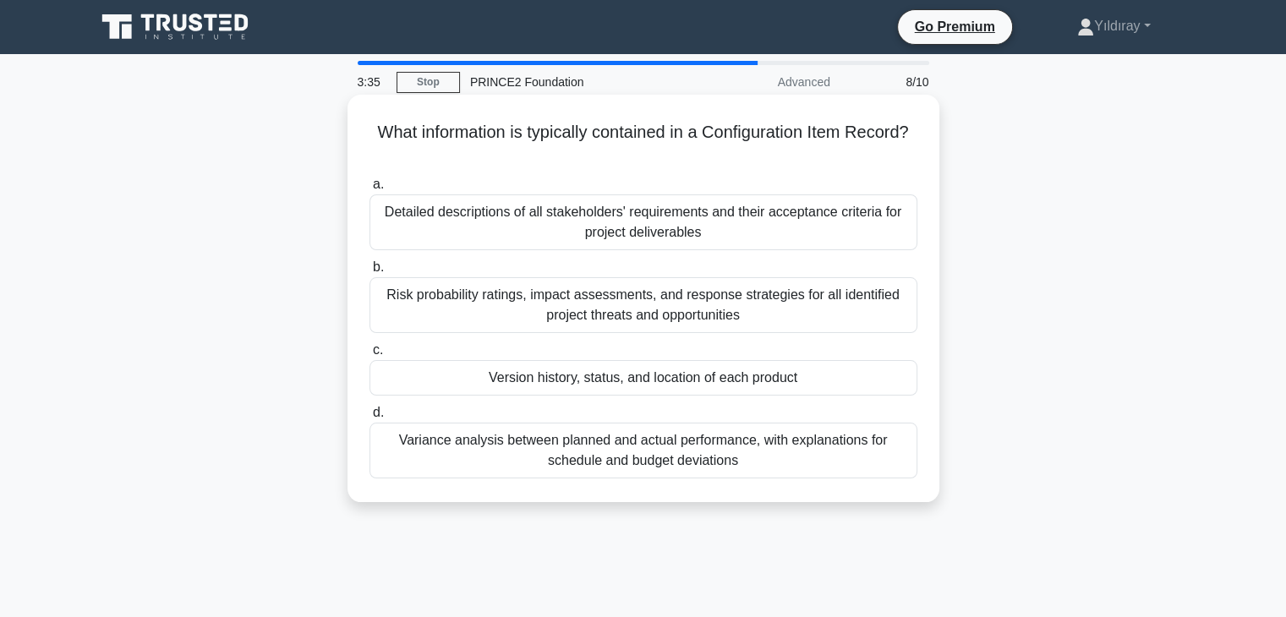
click at [737, 462] on div "Variance analysis between planned and actual performance, with explanations for…" at bounding box center [643, 451] width 548 height 56
click at [369, 418] on input "d. Variance analysis between planned and actual performance, with explanations …" at bounding box center [369, 412] width 0 height 11
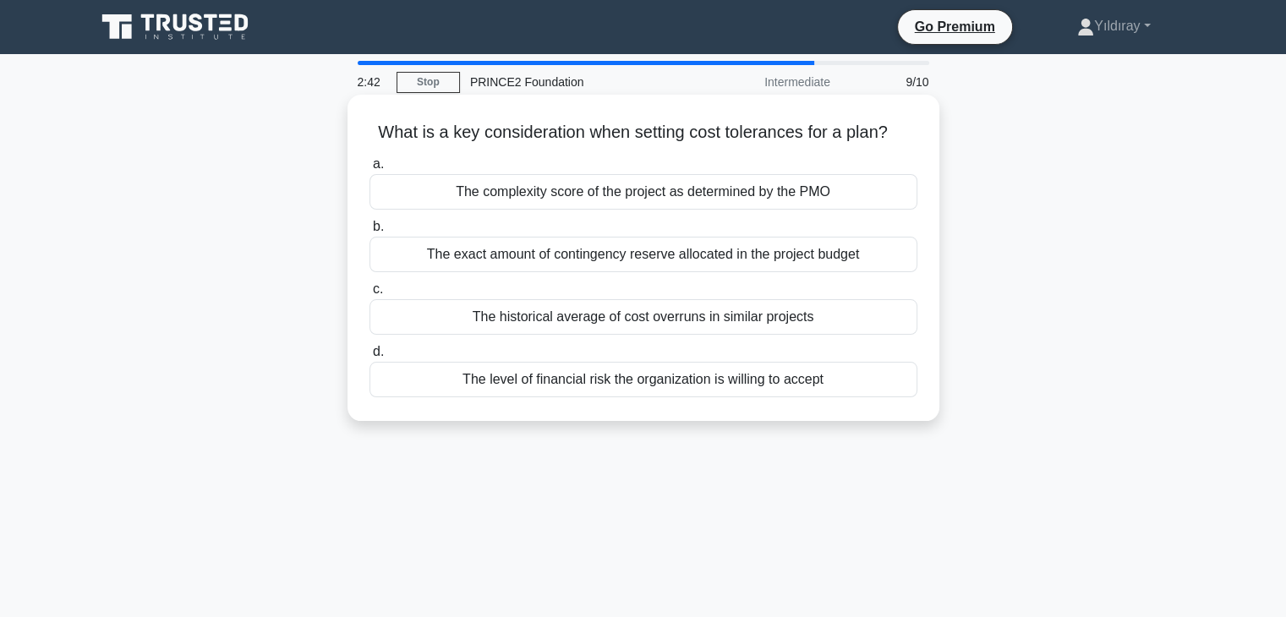
click at [727, 197] on div "The complexity score of the project as determined by the PMO" at bounding box center [643, 192] width 548 height 36
click at [369, 170] on input "a. The complexity score of the project as determined by the PMO" at bounding box center [369, 164] width 0 height 11
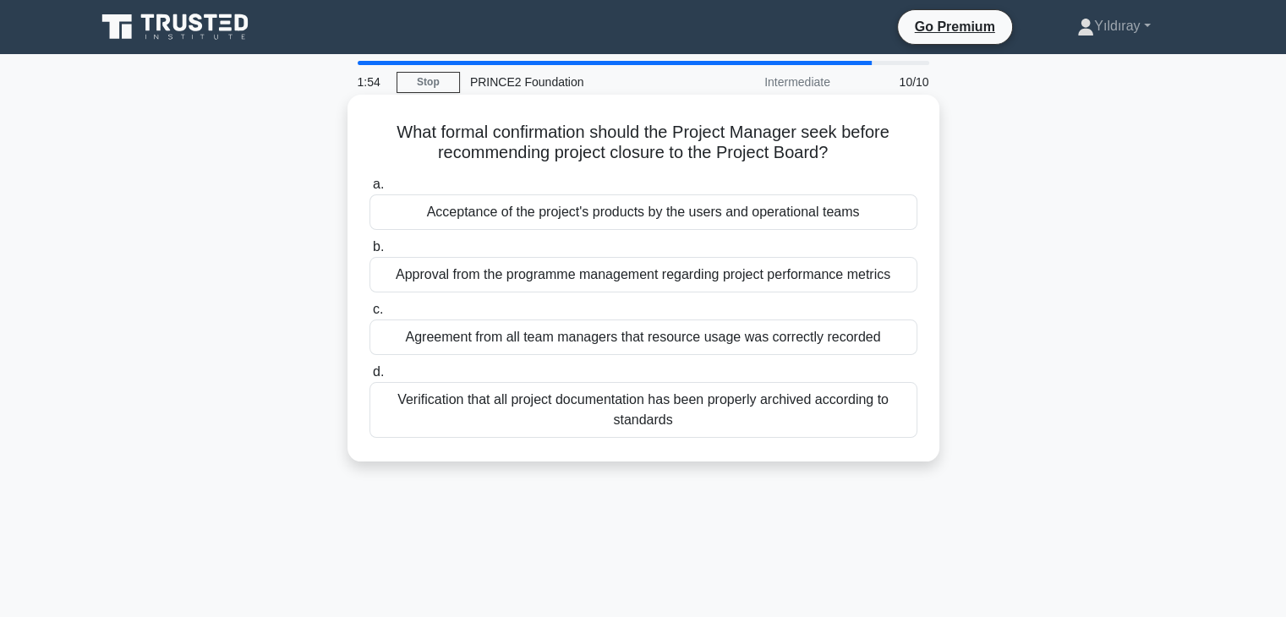
click at [808, 222] on div "Acceptance of the project's products by the users and operational teams" at bounding box center [643, 212] width 548 height 36
click at [369, 190] on input "a. Acceptance of the project's products by the users and operational teams" at bounding box center [369, 184] width 0 height 11
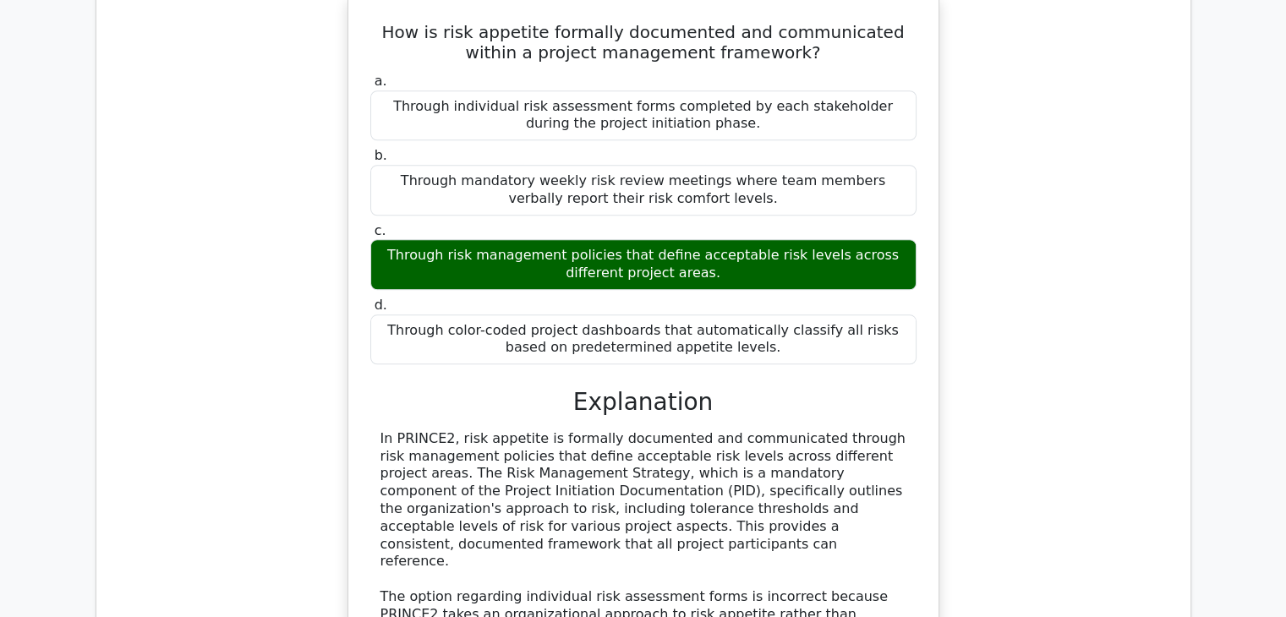
scroll to position [1522, 0]
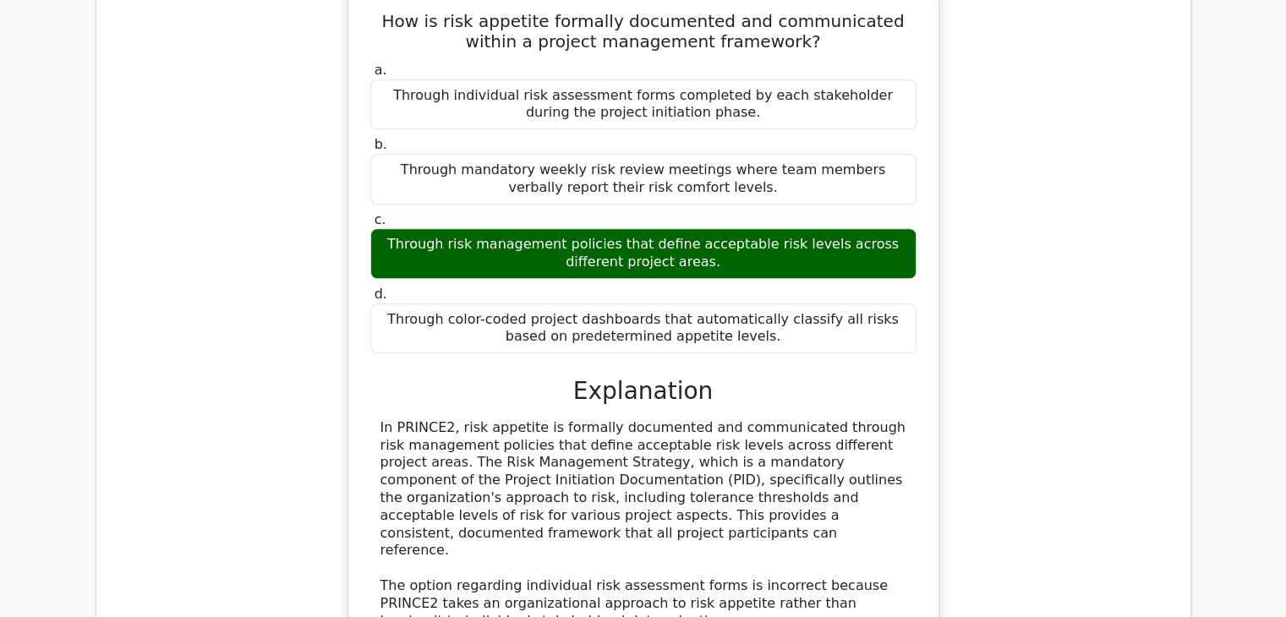
drag, startPoint x: 390, startPoint y: 183, endPoint x: 790, endPoint y: 213, distance: 401.8
click at [788, 228] on div "Through risk management policies that define acceptable risk levels across diff…" at bounding box center [643, 253] width 546 height 51
click at [790, 228] on div "Through risk management policies that define acceptable risk levels across diff…" at bounding box center [643, 253] width 546 height 51
drag, startPoint x: 380, startPoint y: 183, endPoint x: 700, endPoint y: 200, distance: 320.0
click at [704, 228] on div "Through risk management policies that define acceptable risk levels across diff…" at bounding box center [643, 253] width 546 height 51
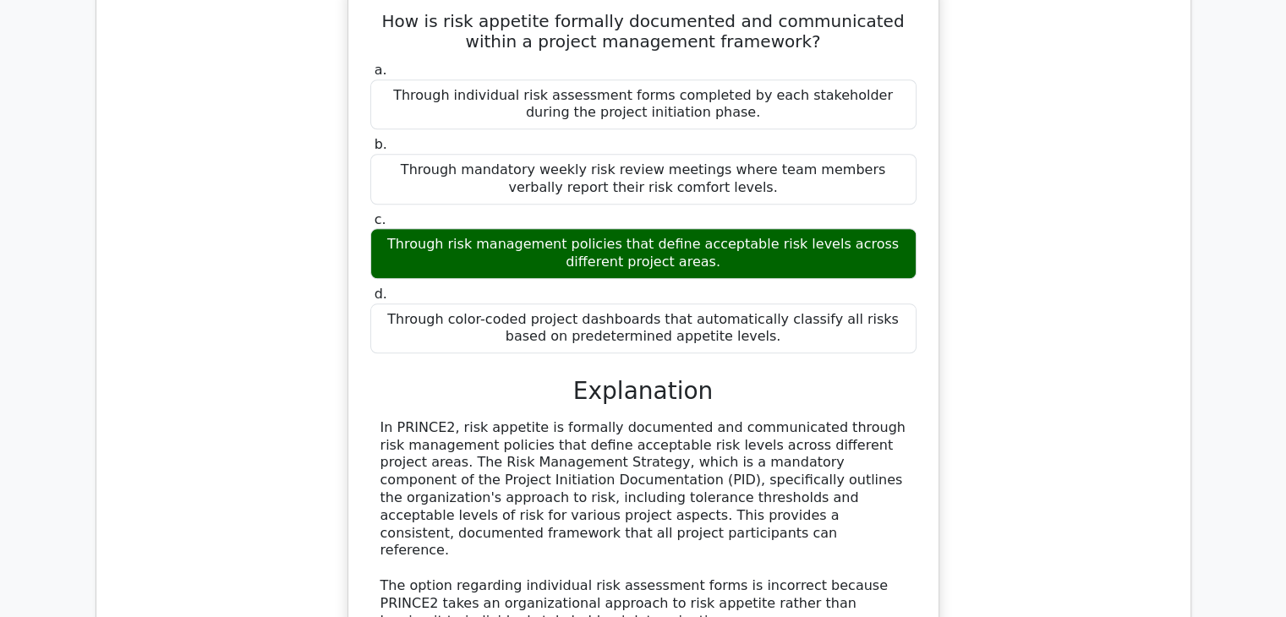
copy div "Through risk management policies that define acceptable risk levels across diff…"
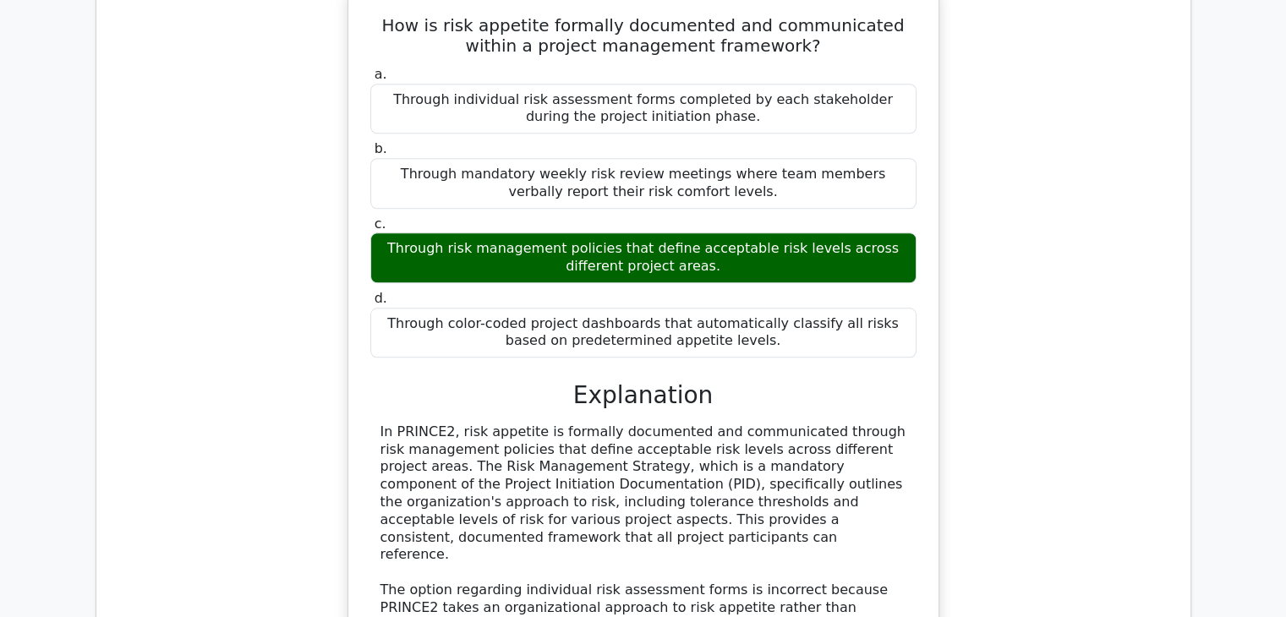
click at [975, 310] on div "How is risk appetite formally documented and communicated within a project mana…" at bounding box center [643, 452] width 1067 height 931
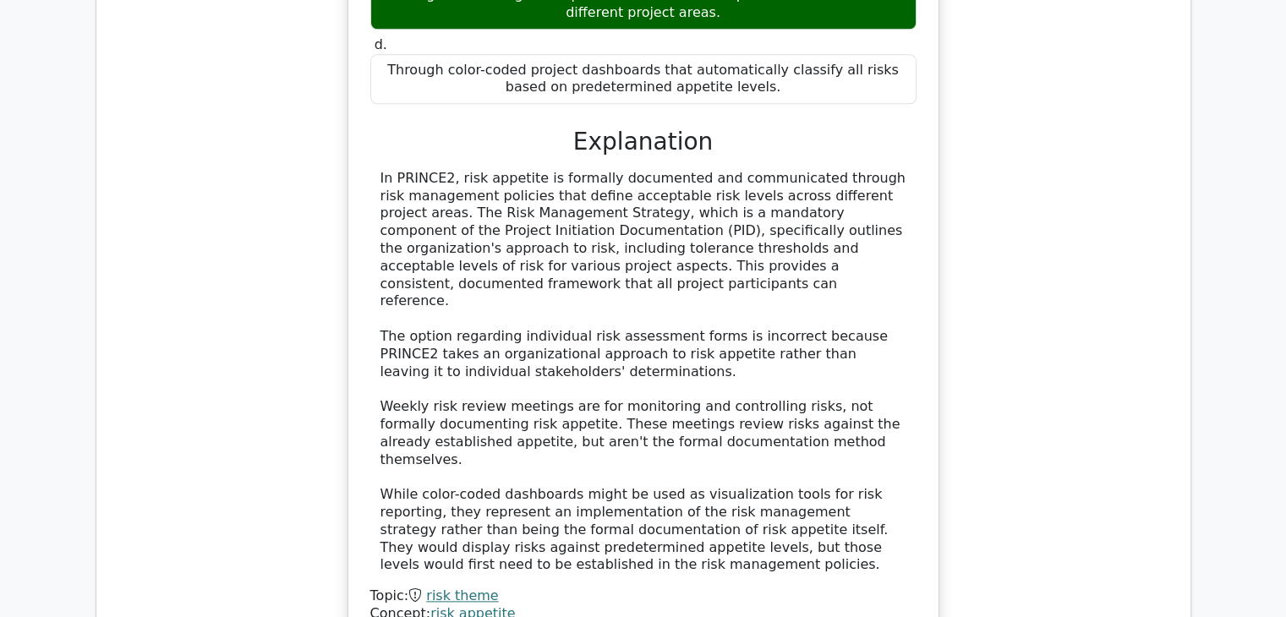
scroll to position [2113, 0]
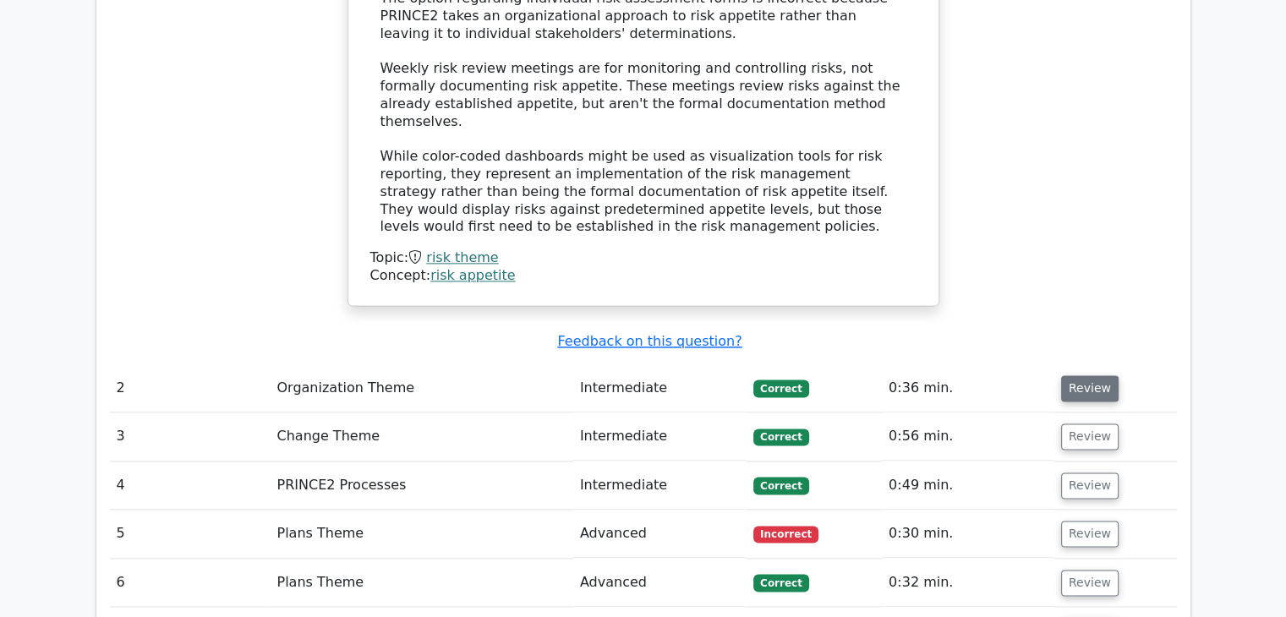
click at [1073, 375] on button "Review" at bounding box center [1089, 388] width 57 height 26
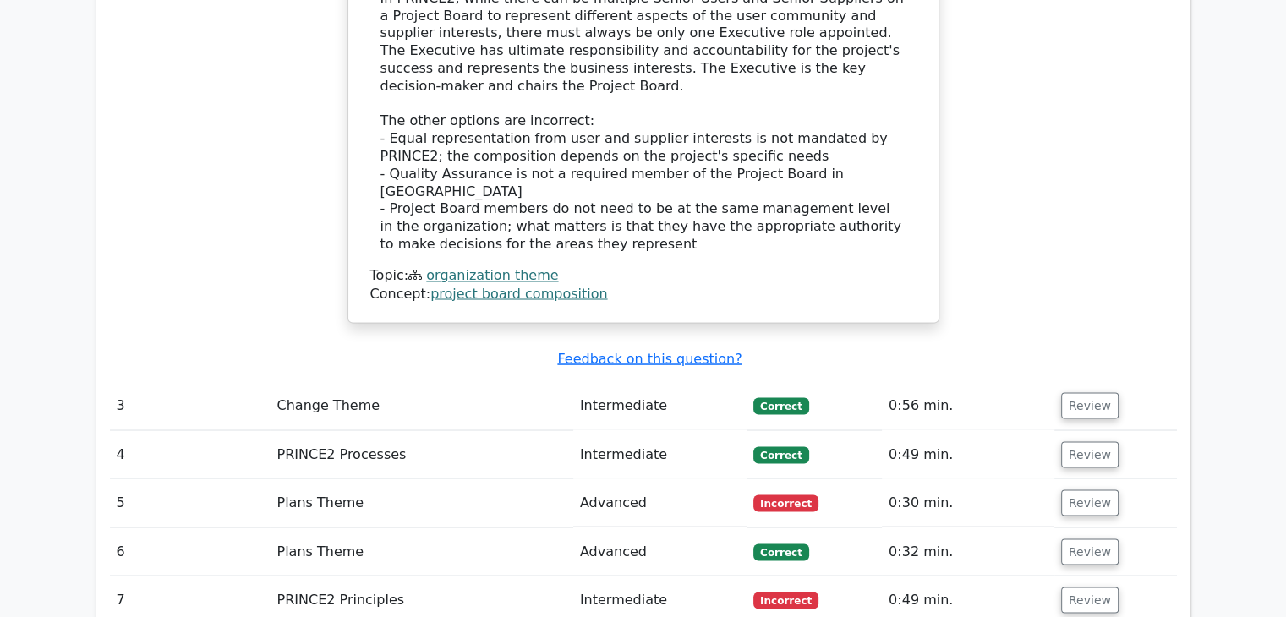
scroll to position [2958, 0]
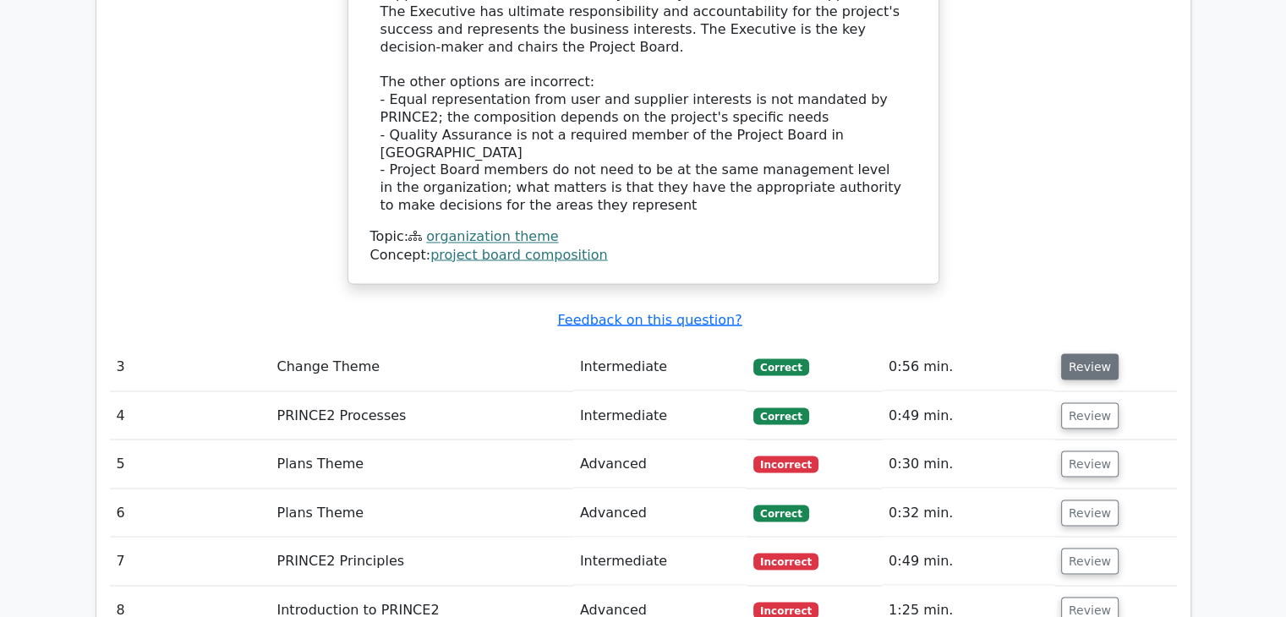
click at [1093, 353] on button "Review" at bounding box center [1089, 366] width 57 height 26
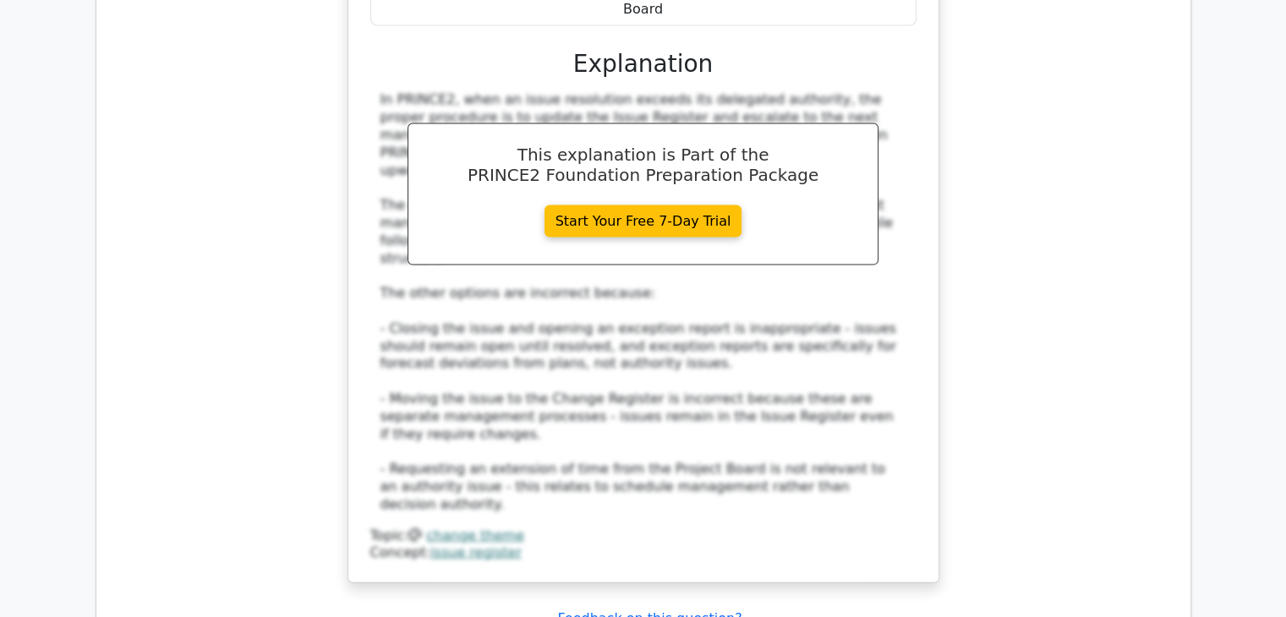
scroll to position [3719, 0]
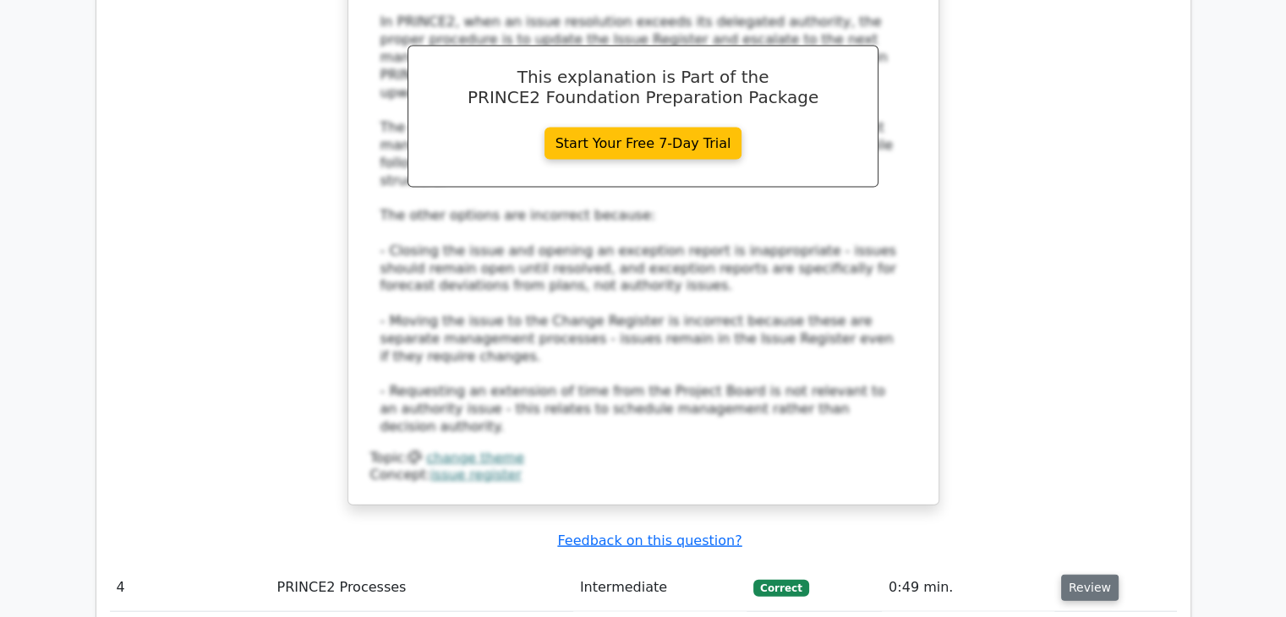
click at [1085, 575] on button "Review" at bounding box center [1089, 588] width 57 height 26
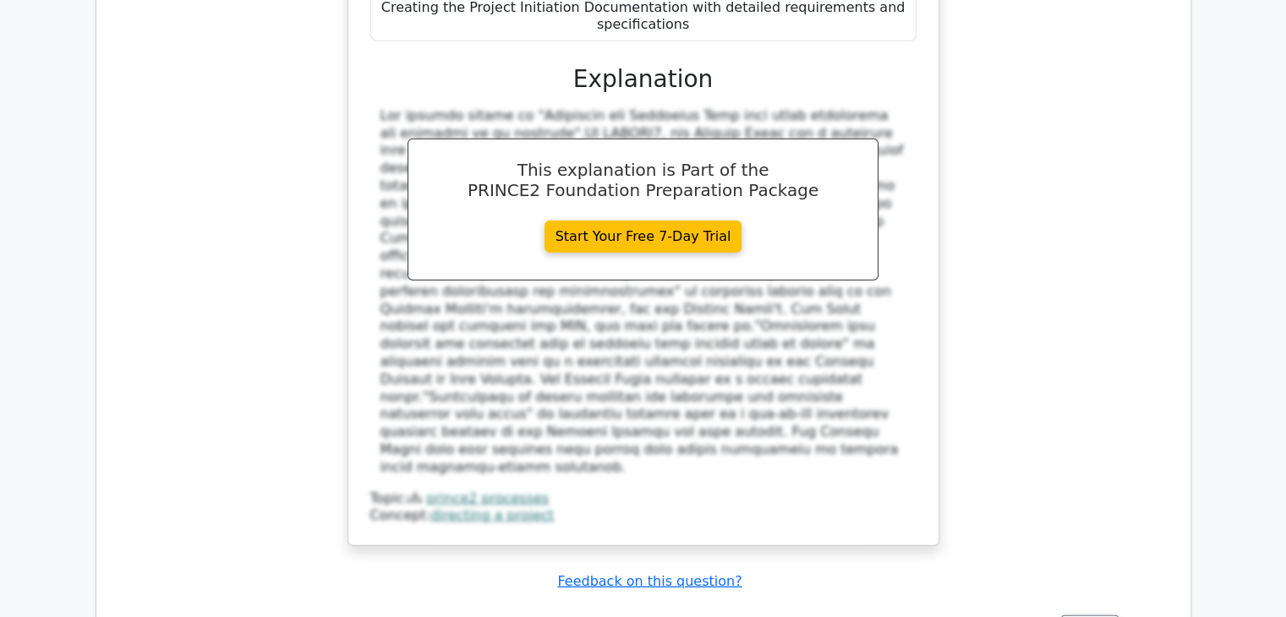
scroll to position [4649, 0]
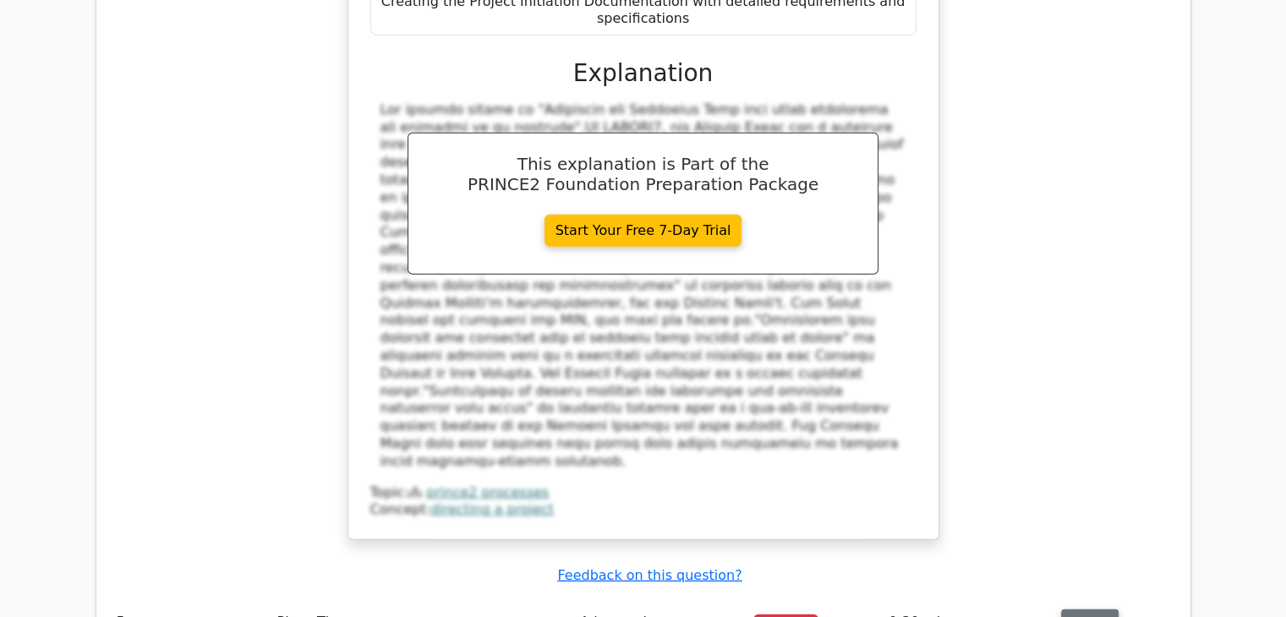
click at [1071, 609] on button "Review" at bounding box center [1089, 622] width 57 height 26
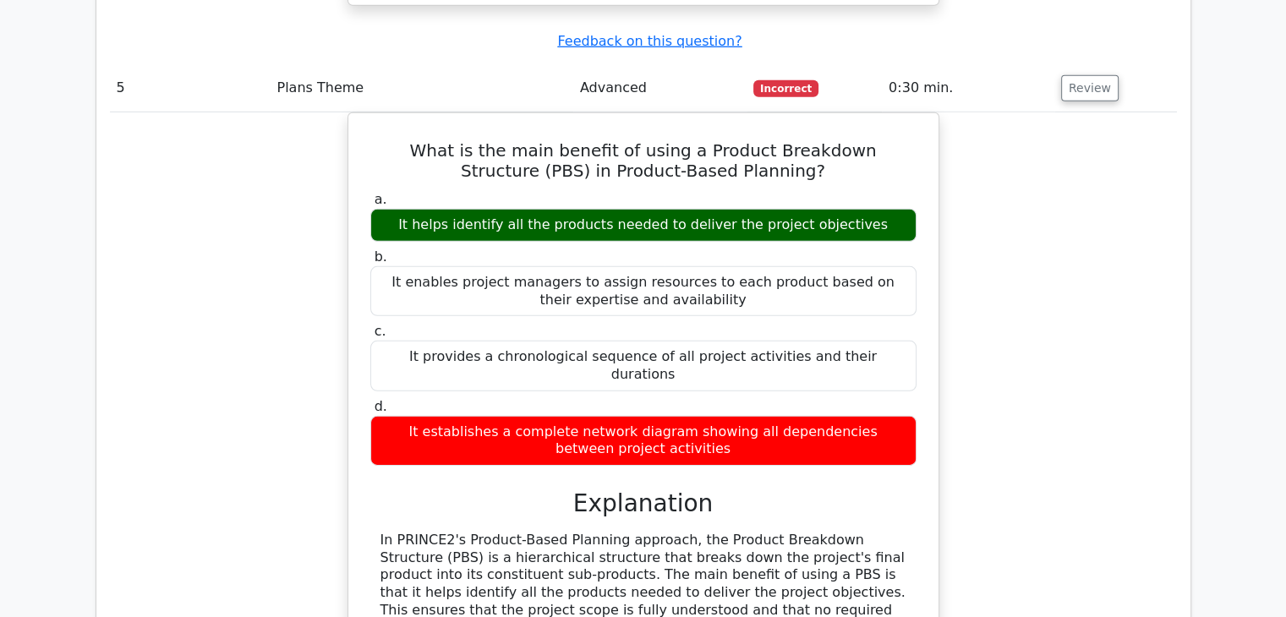
scroll to position [5494, 0]
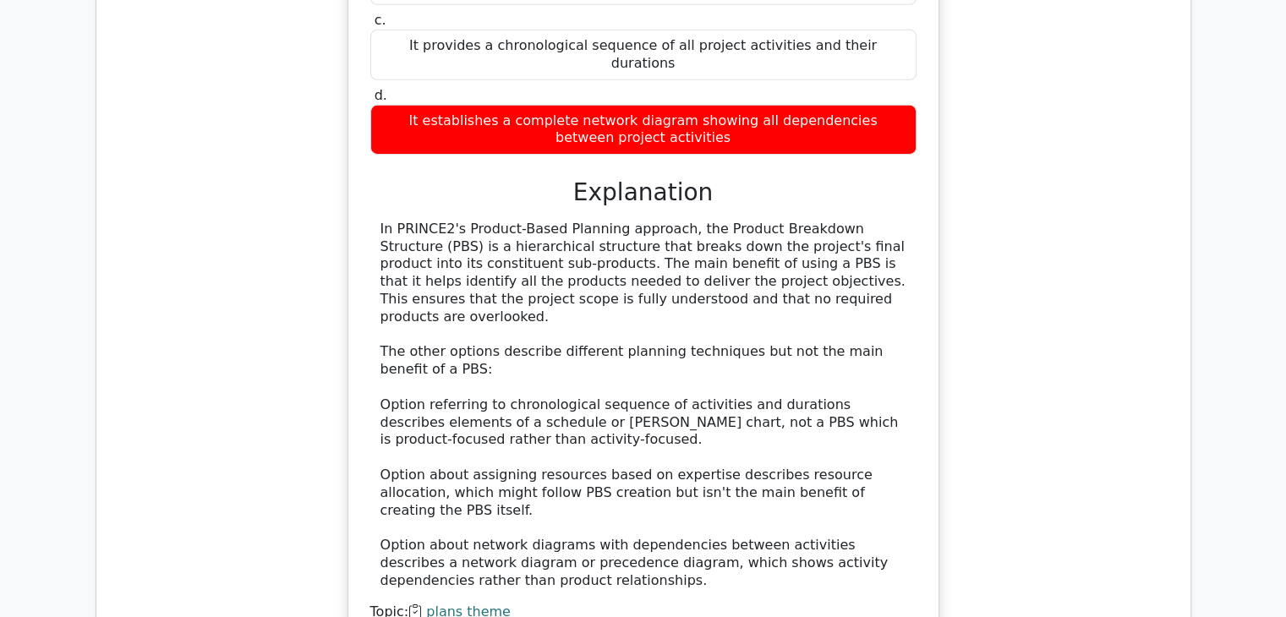
drag, startPoint x: 1098, startPoint y: 373, endPoint x: 1071, endPoint y: 375, distance: 27.2
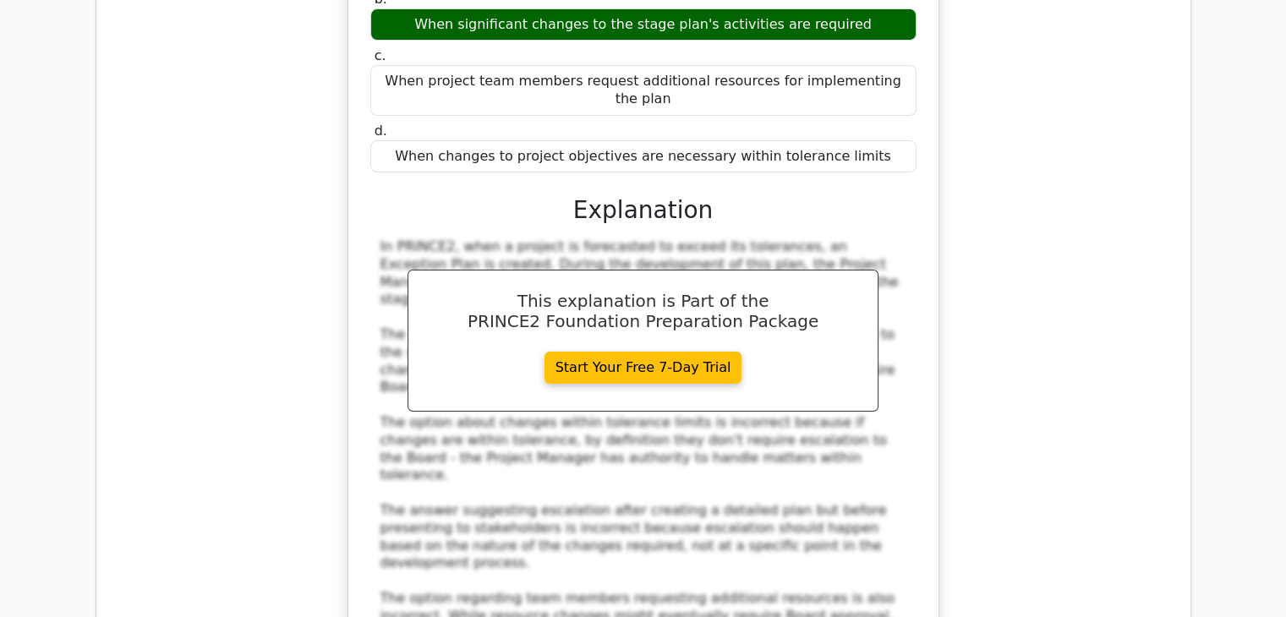
scroll to position [6424, 0]
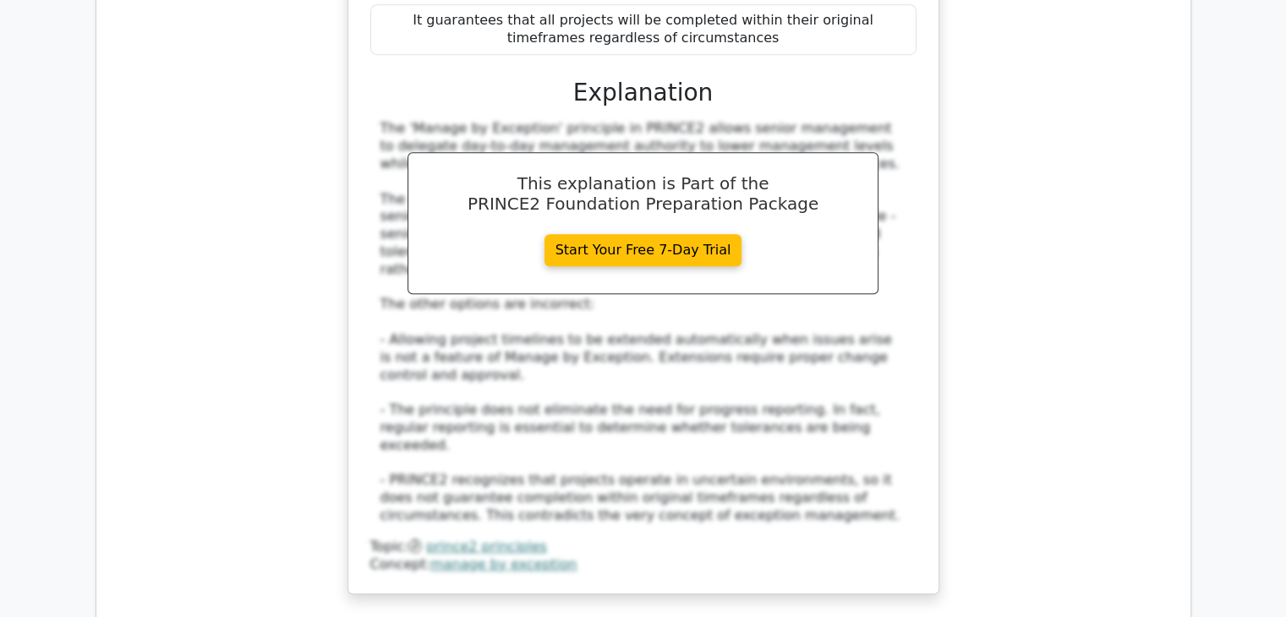
scroll to position [7608, 0]
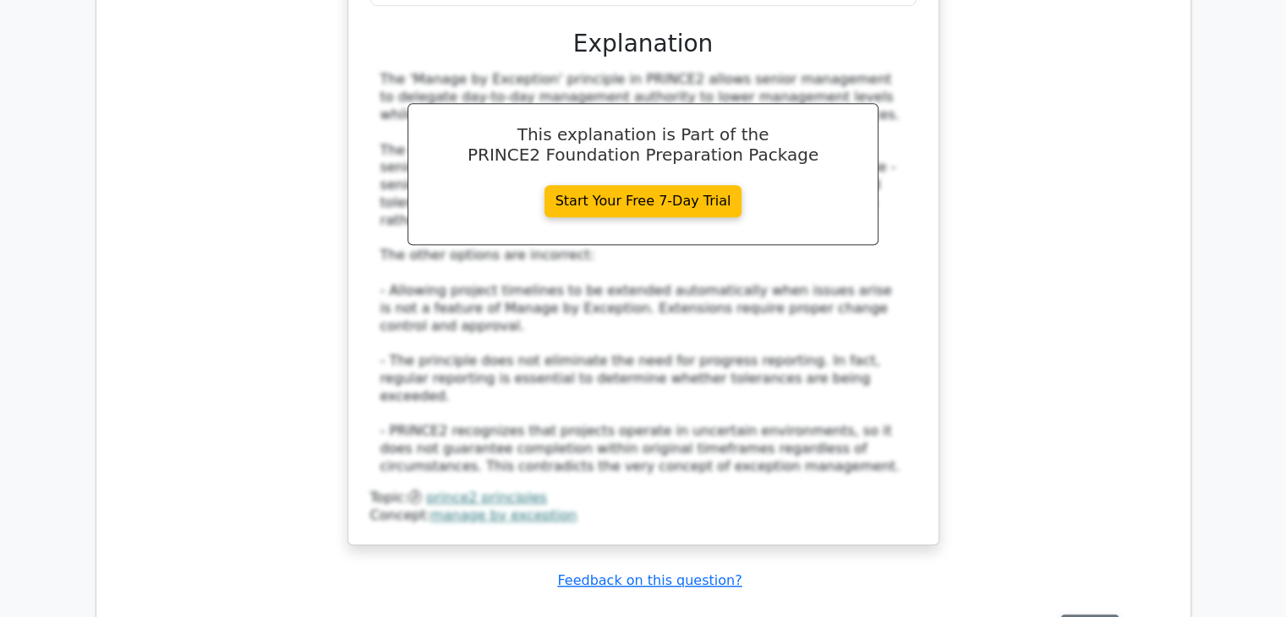
click at [1086, 615] on button "Review" at bounding box center [1089, 628] width 57 height 26
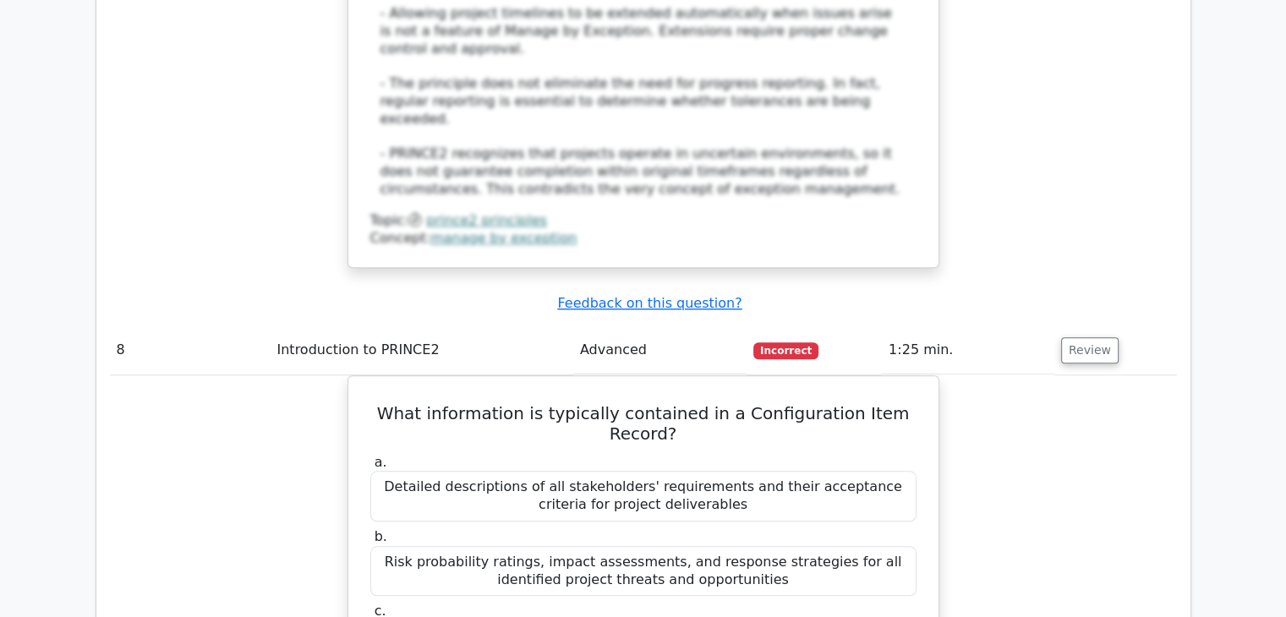
scroll to position [7861, 0]
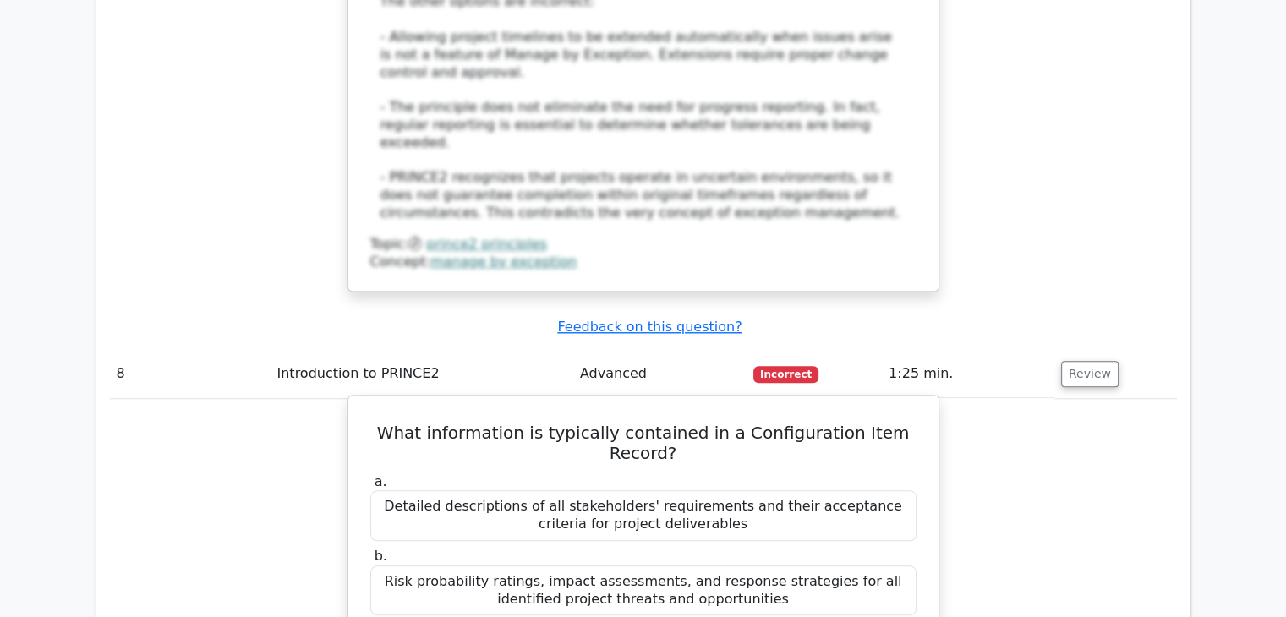
drag, startPoint x: 485, startPoint y: 106, endPoint x: 800, endPoint y: 106, distance: 315.3
copy div "Version history, status, and location of each product"
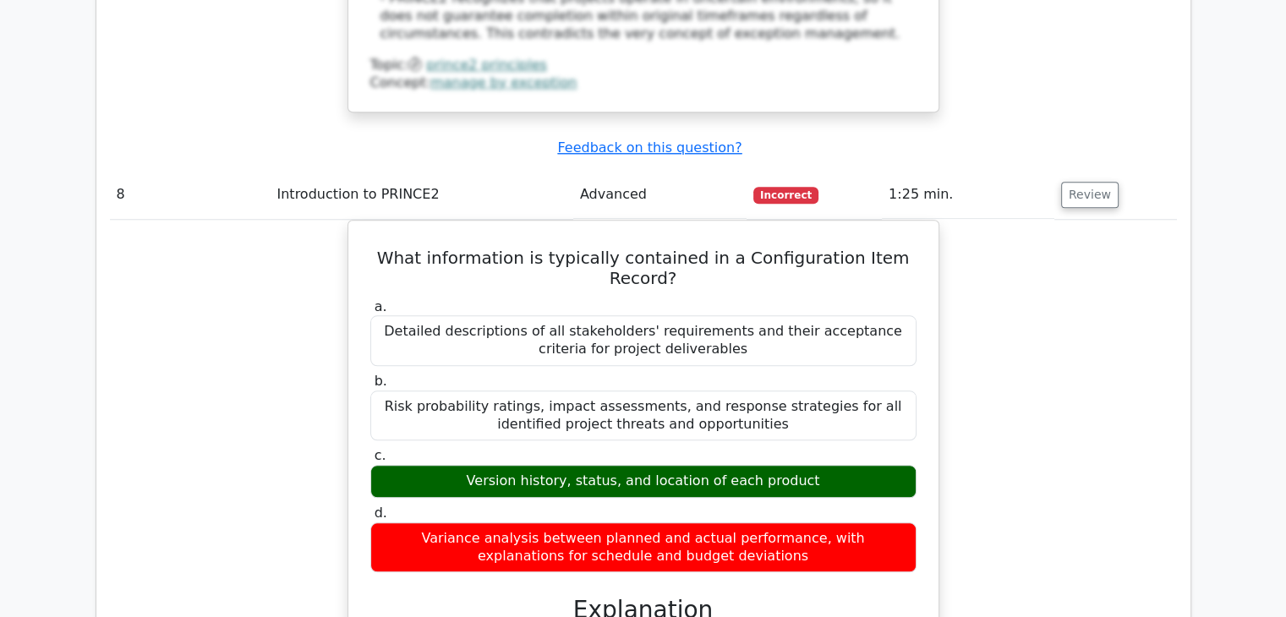
scroll to position [8115, 0]
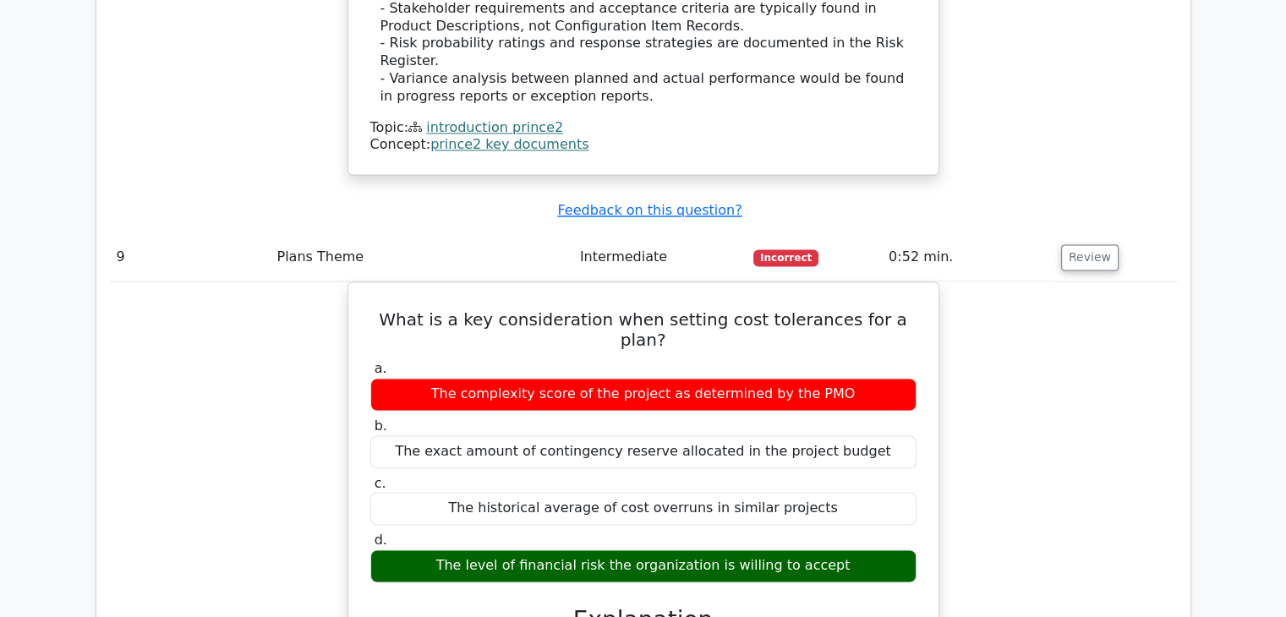
scroll to position [8791, 0]
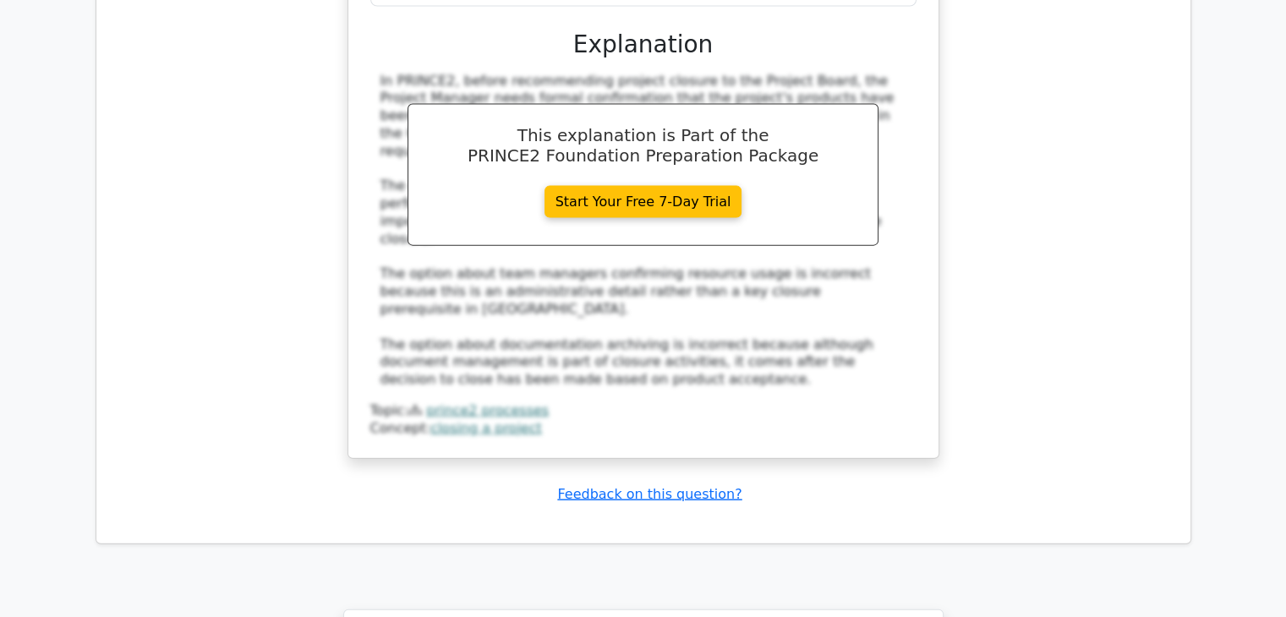
scroll to position [10225, 0]
